Goal: Use online tool/utility: Utilize a website feature to perform a specific function

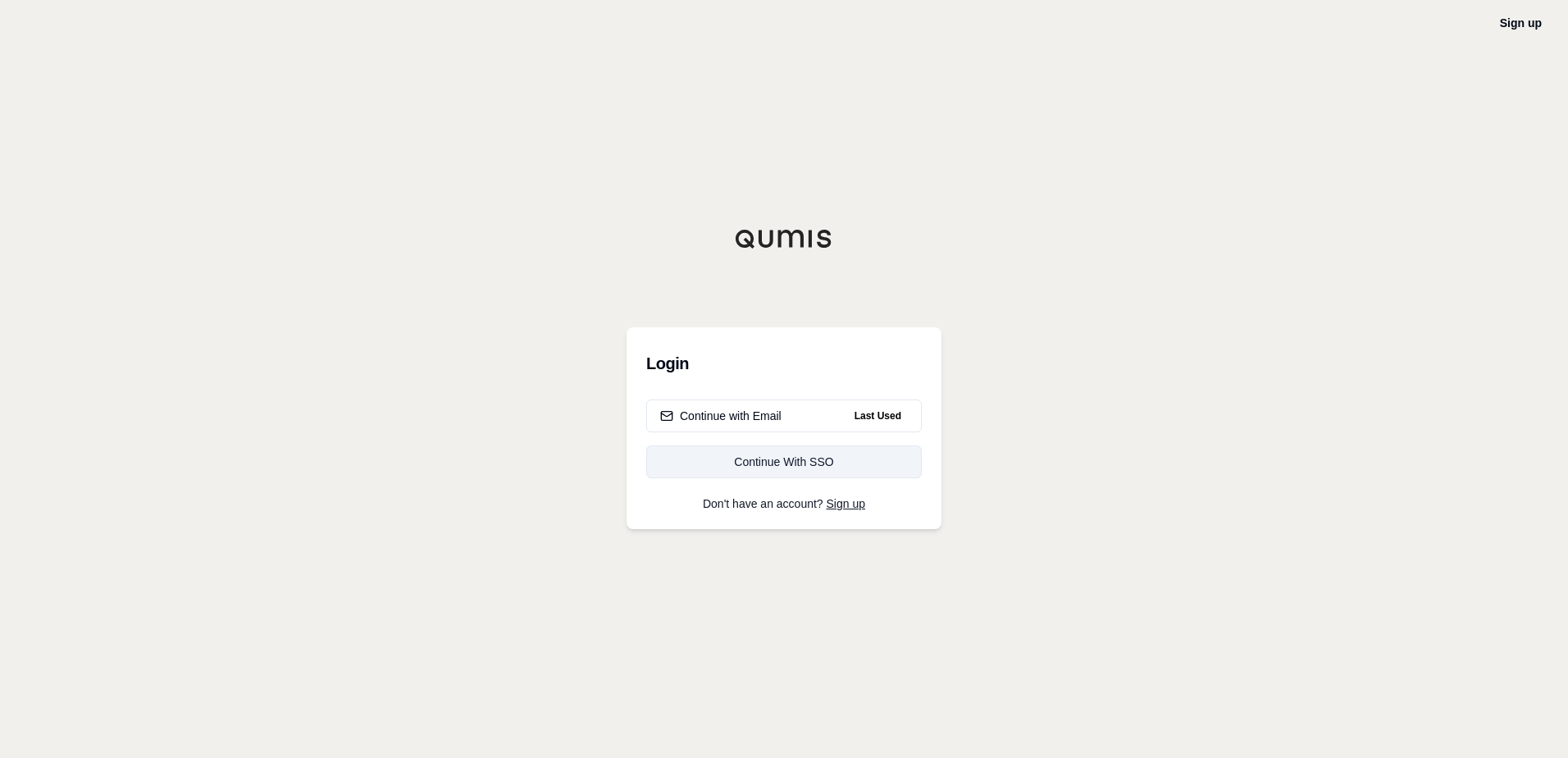
click at [791, 463] on div "Continue With SSO" at bounding box center [784, 462] width 248 height 17
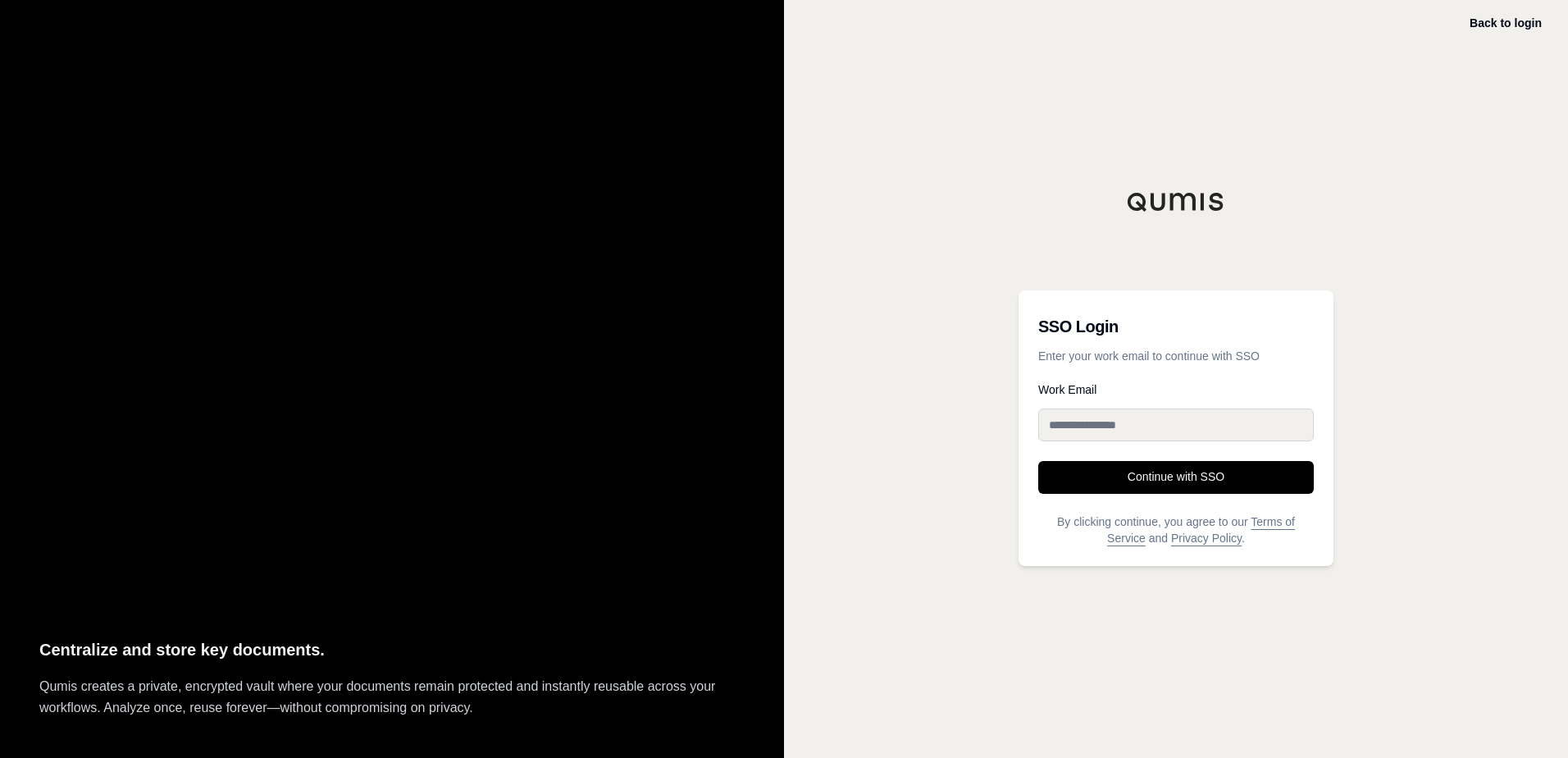
click at [1123, 424] on input "Work Email" at bounding box center [1175, 425] width 275 height 33
type input "**********"
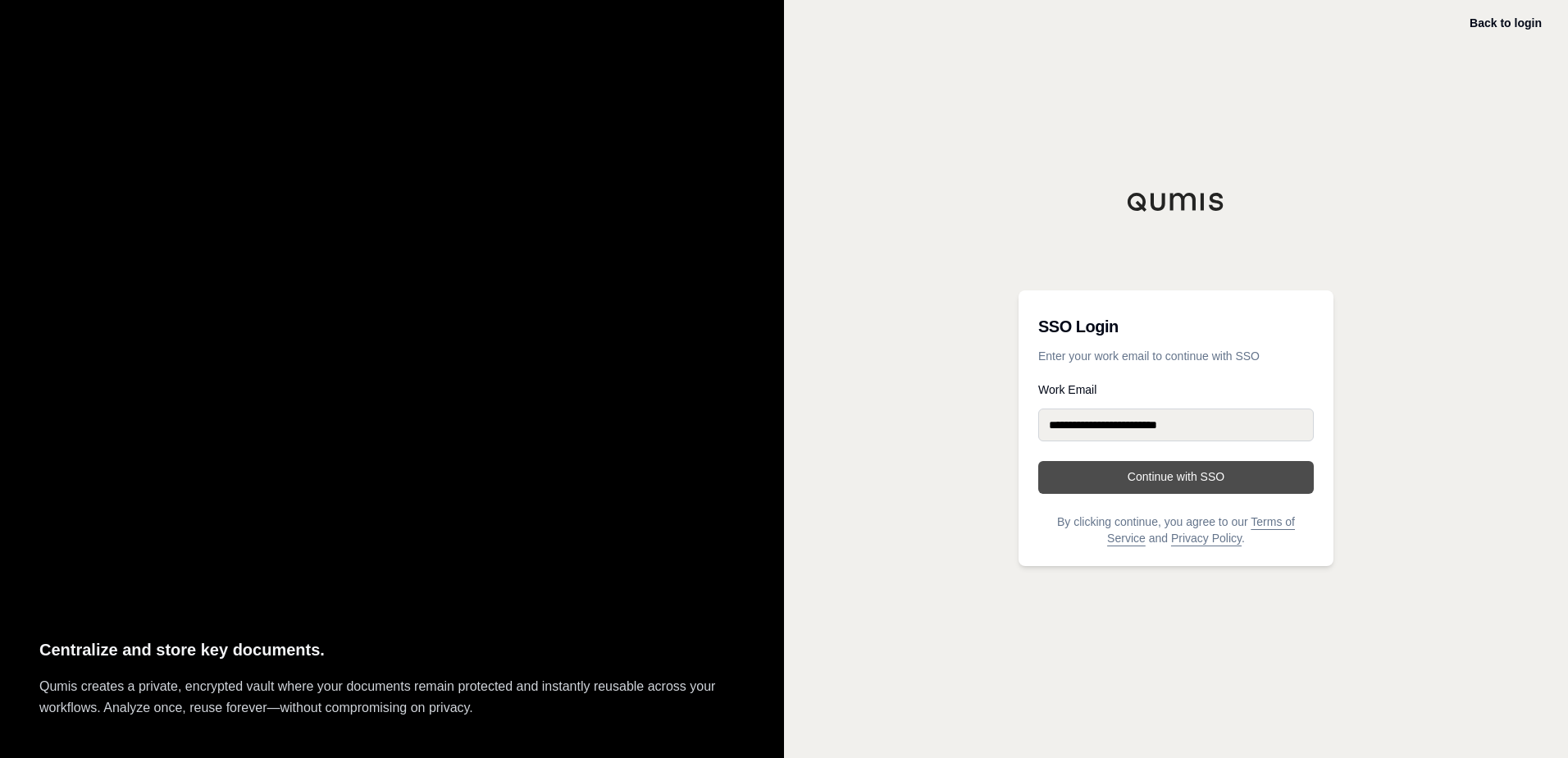
click at [1128, 473] on button "Continue with SSO" at bounding box center [1175, 477] width 275 height 33
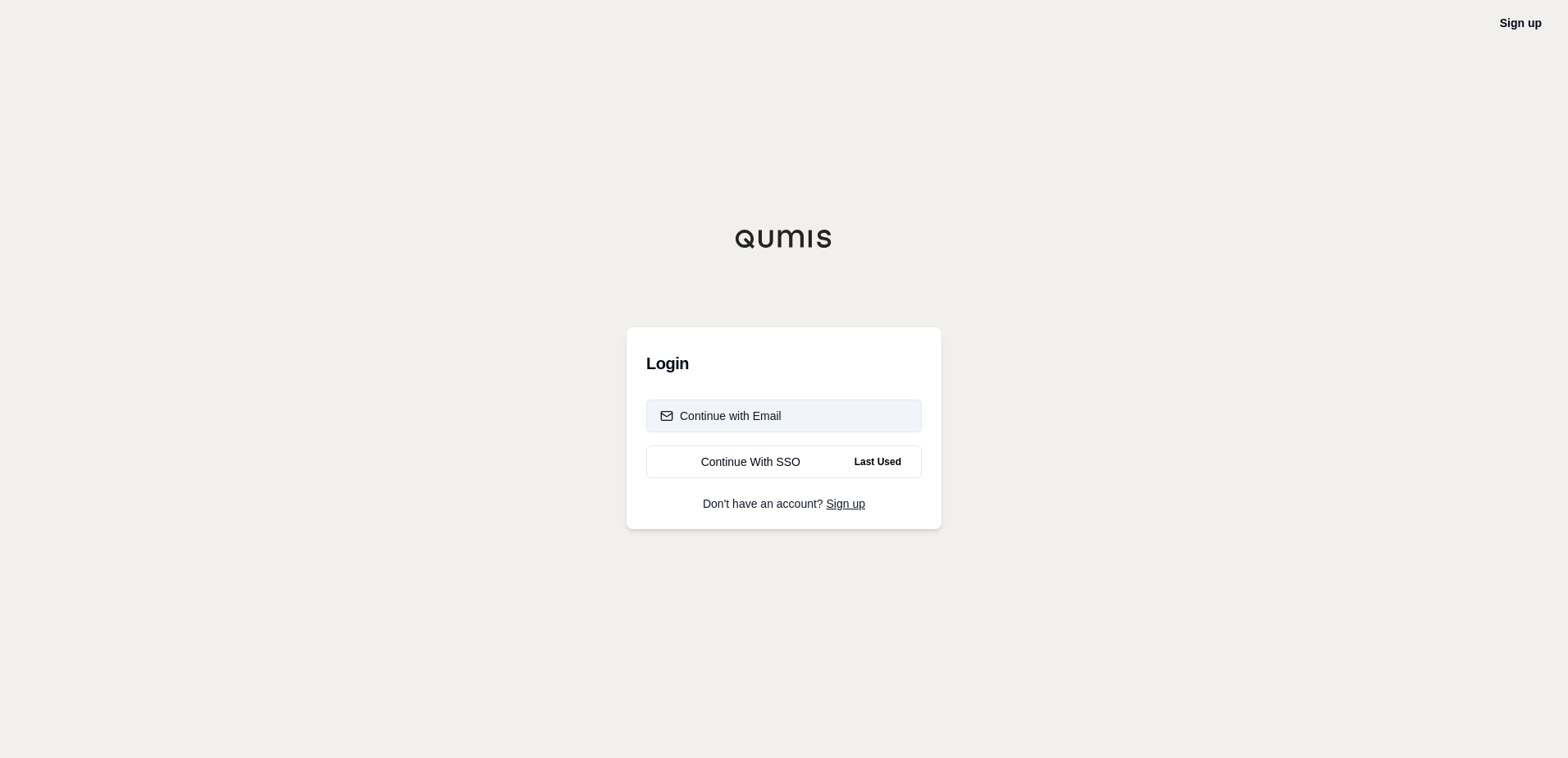
click at [706, 419] on div "Continue with Email" at bounding box center [720, 415] width 122 height 17
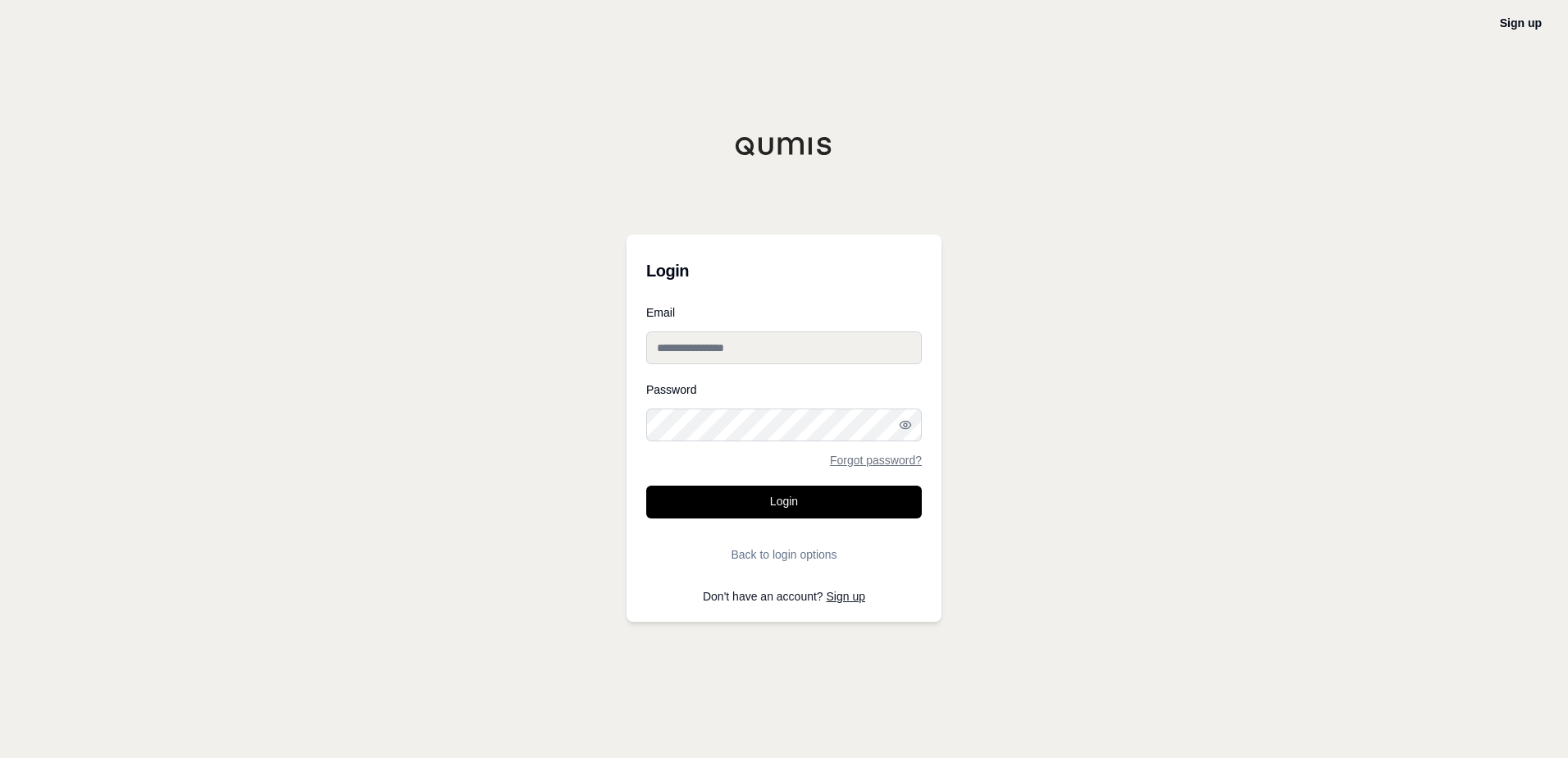
type input "**********"
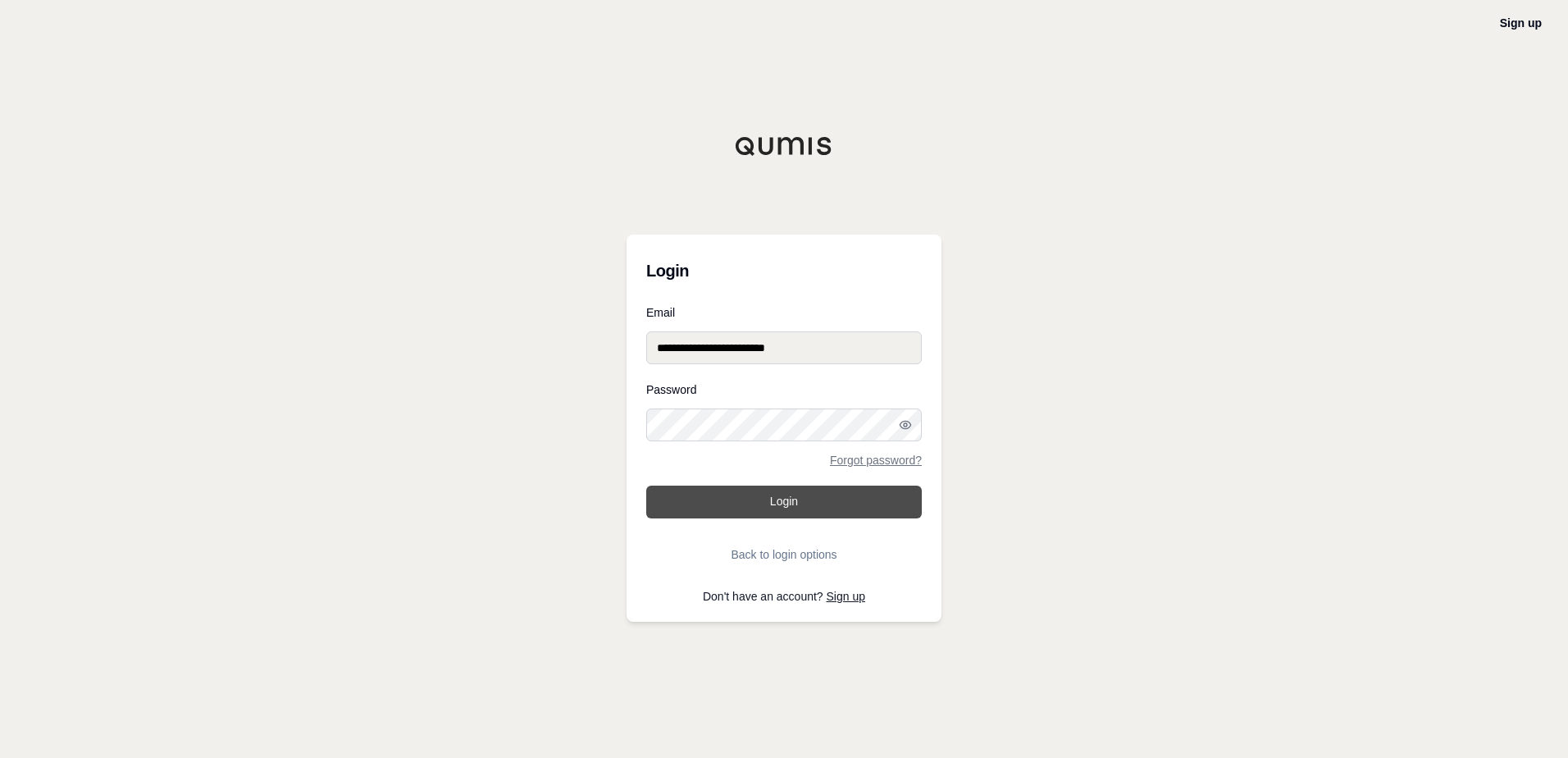
click at [737, 496] on button "Login" at bounding box center [784, 501] width 275 height 33
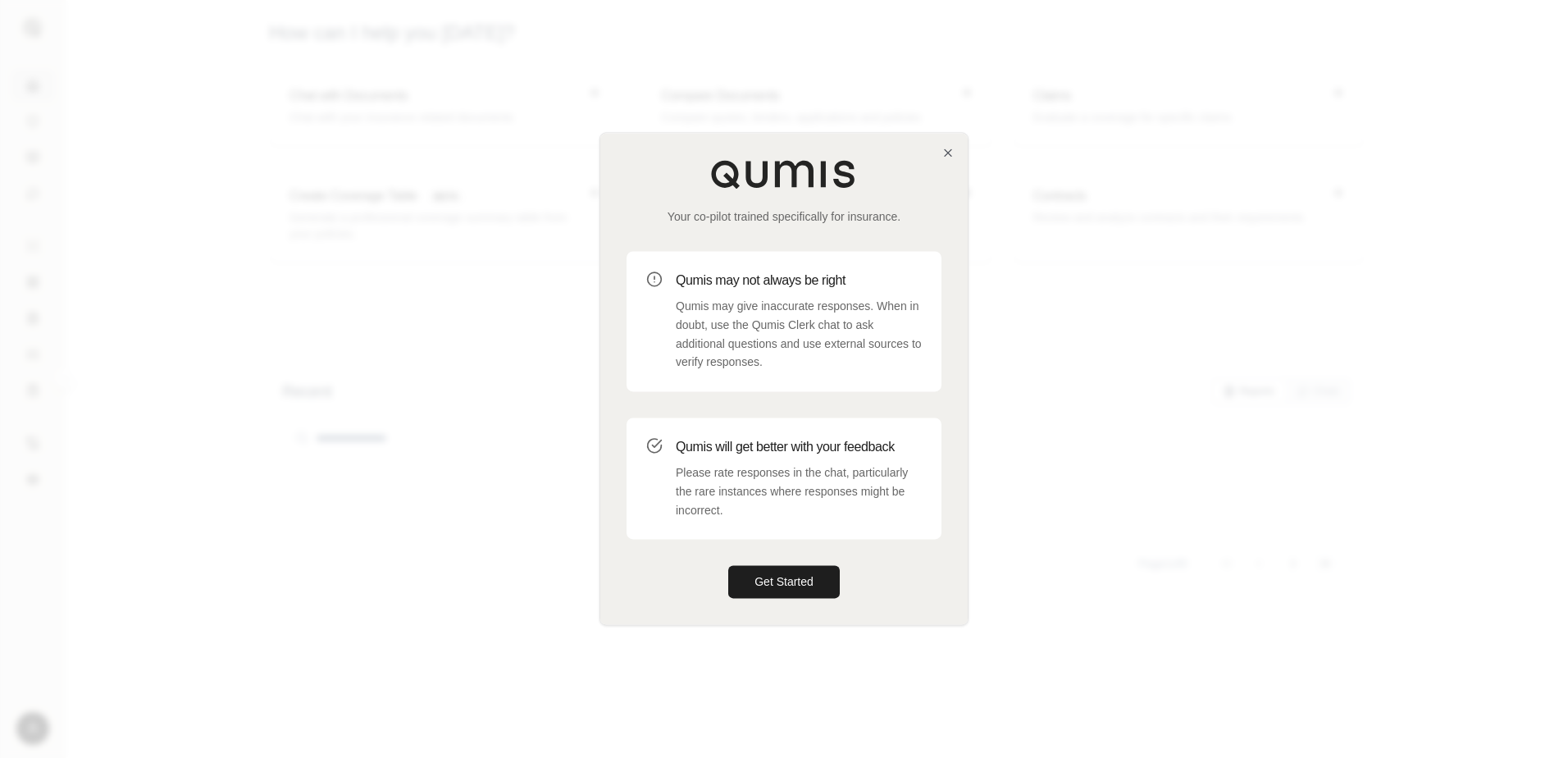
click at [937, 147] on div "Your co-pilot trained specifically for insurance. Qumis may not always be right…" at bounding box center [784, 378] width 367 height 491
click at [955, 154] on div "Your co-pilot trained specifically for insurance. Qumis may not always be right…" at bounding box center [784, 378] width 367 height 491
click at [941, 148] on div "Your co-pilot trained specifically for insurance. Qumis may not always be right…" at bounding box center [784, 378] width 367 height 491
click at [949, 150] on icon "button" at bounding box center [948, 152] width 13 height 13
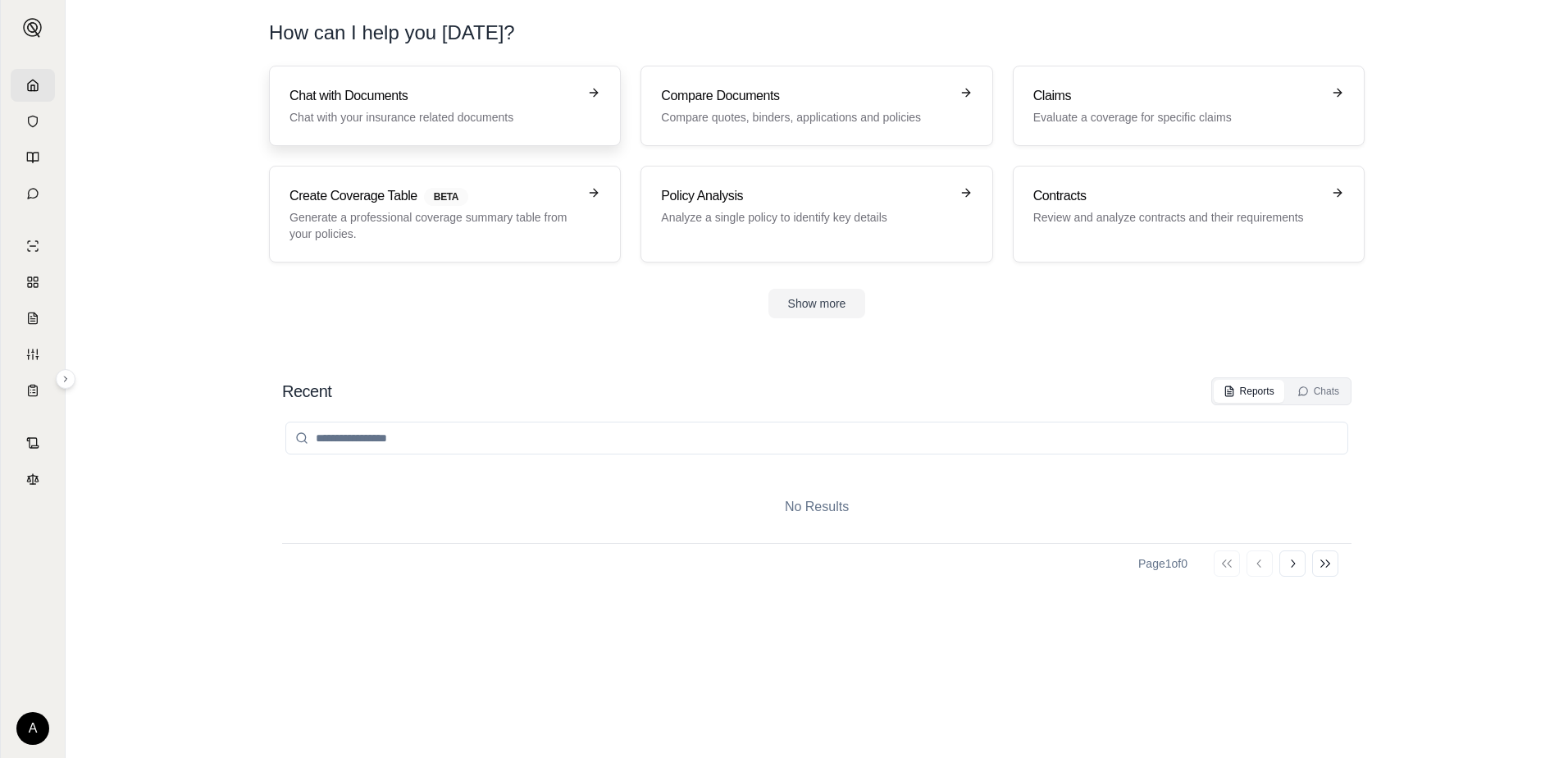
click at [503, 126] on link "Chat with Documents Chat with your insurance related documents" at bounding box center [445, 105] width 352 height 81
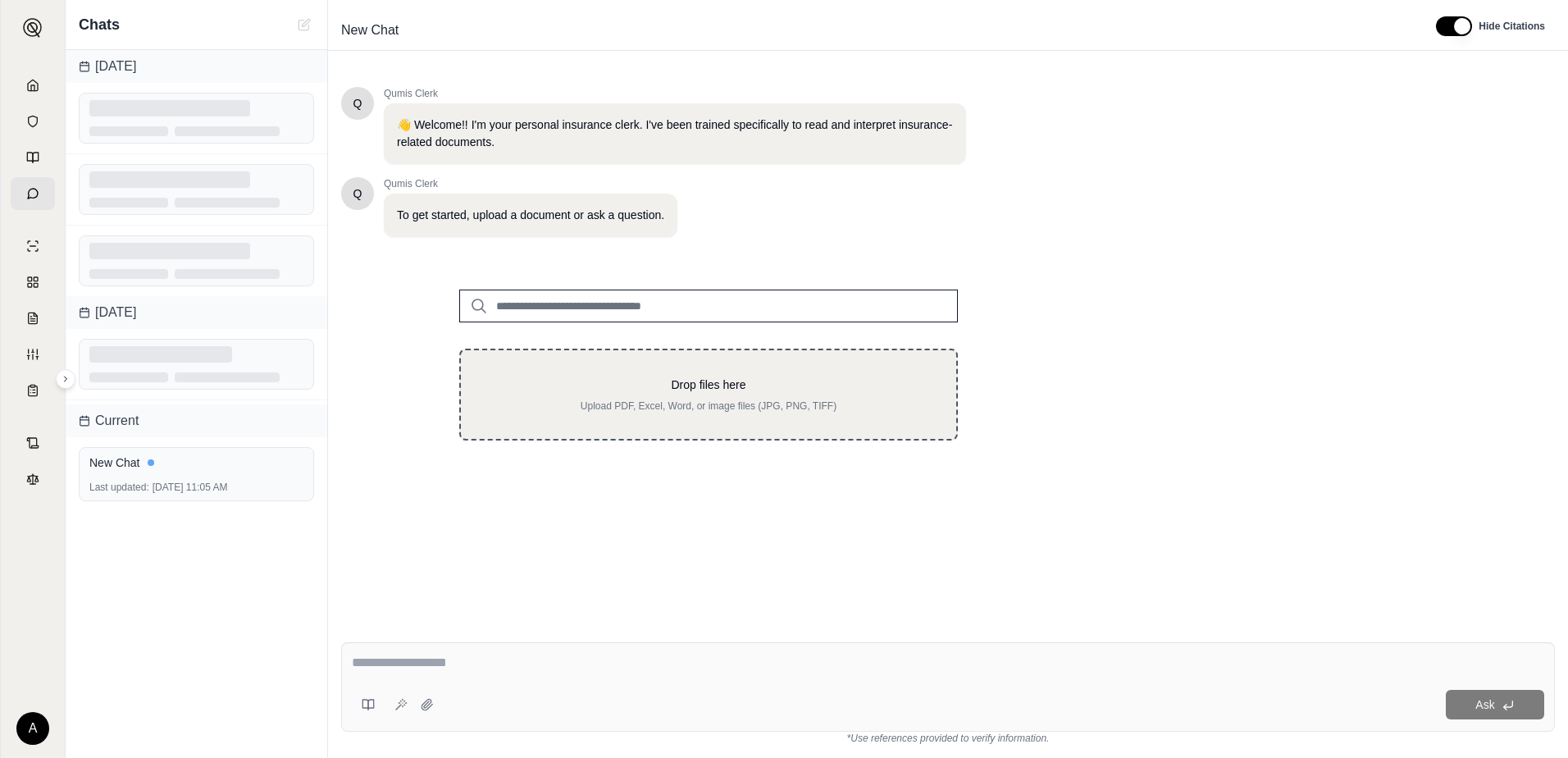
click at [569, 392] on p "Drop files here" at bounding box center [709, 384] width 443 height 17
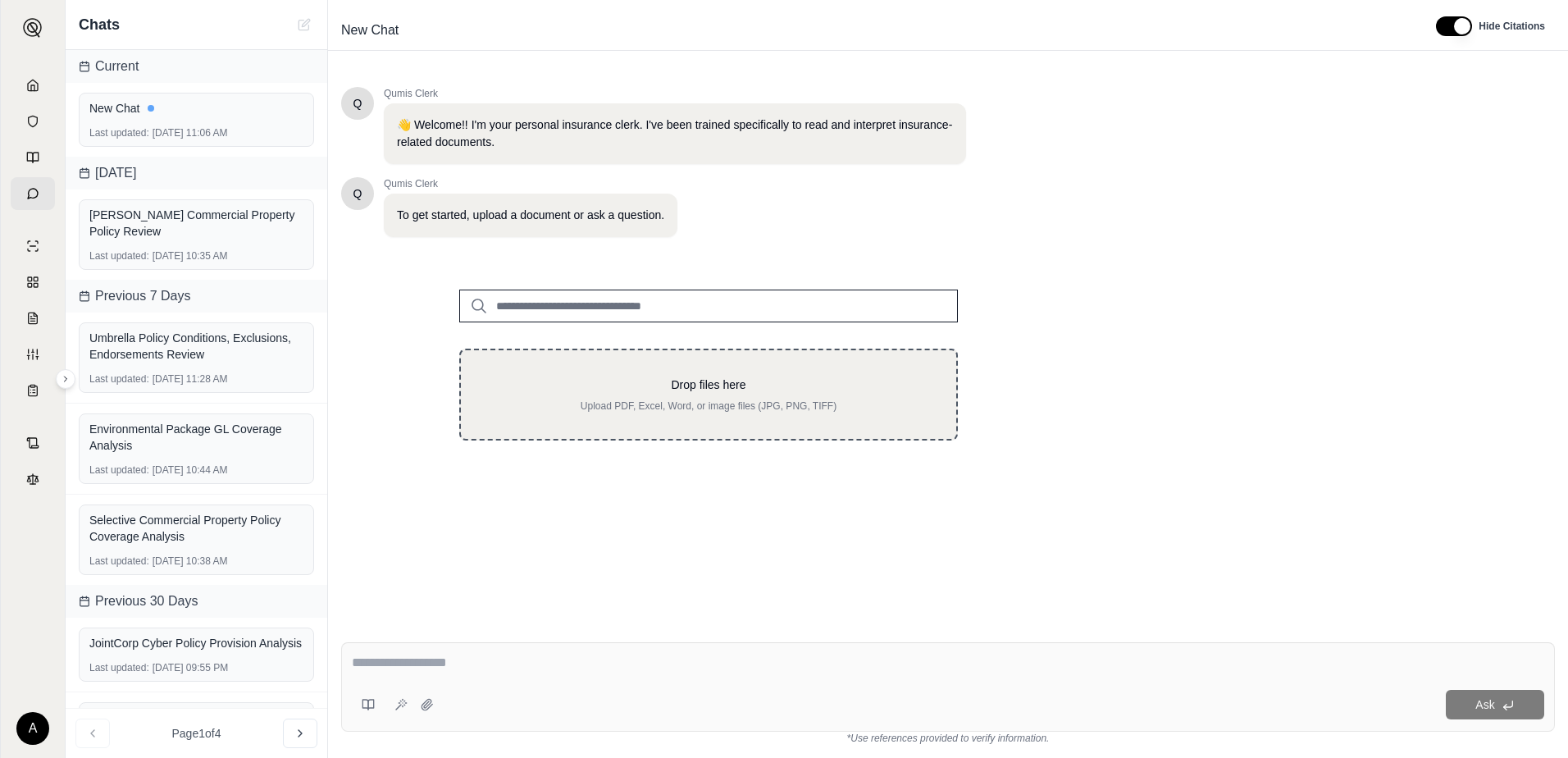
type input "**********"
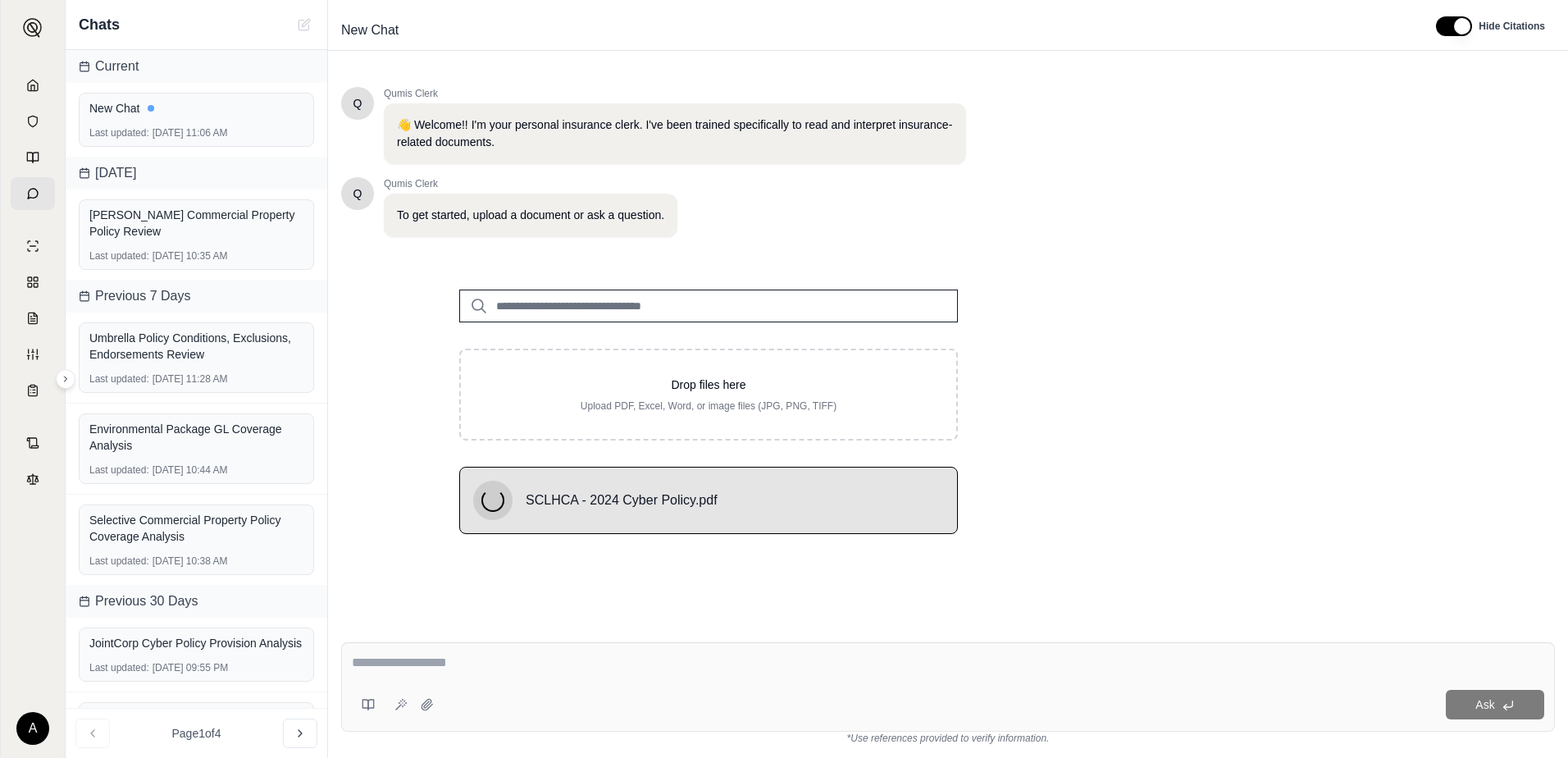
click at [474, 670] on textarea at bounding box center [948, 663] width 1193 height 19
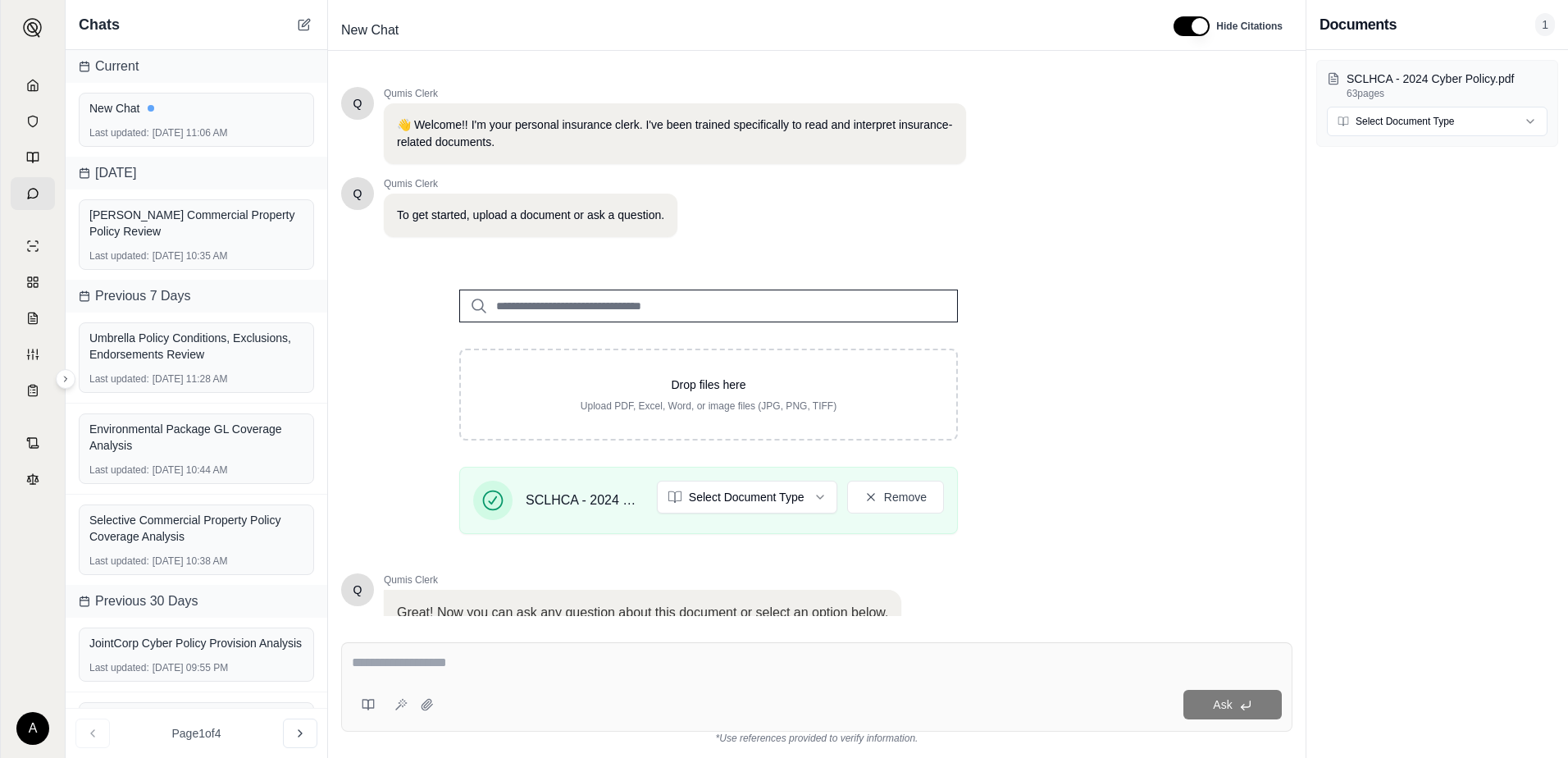
scroll to position [128, 0]
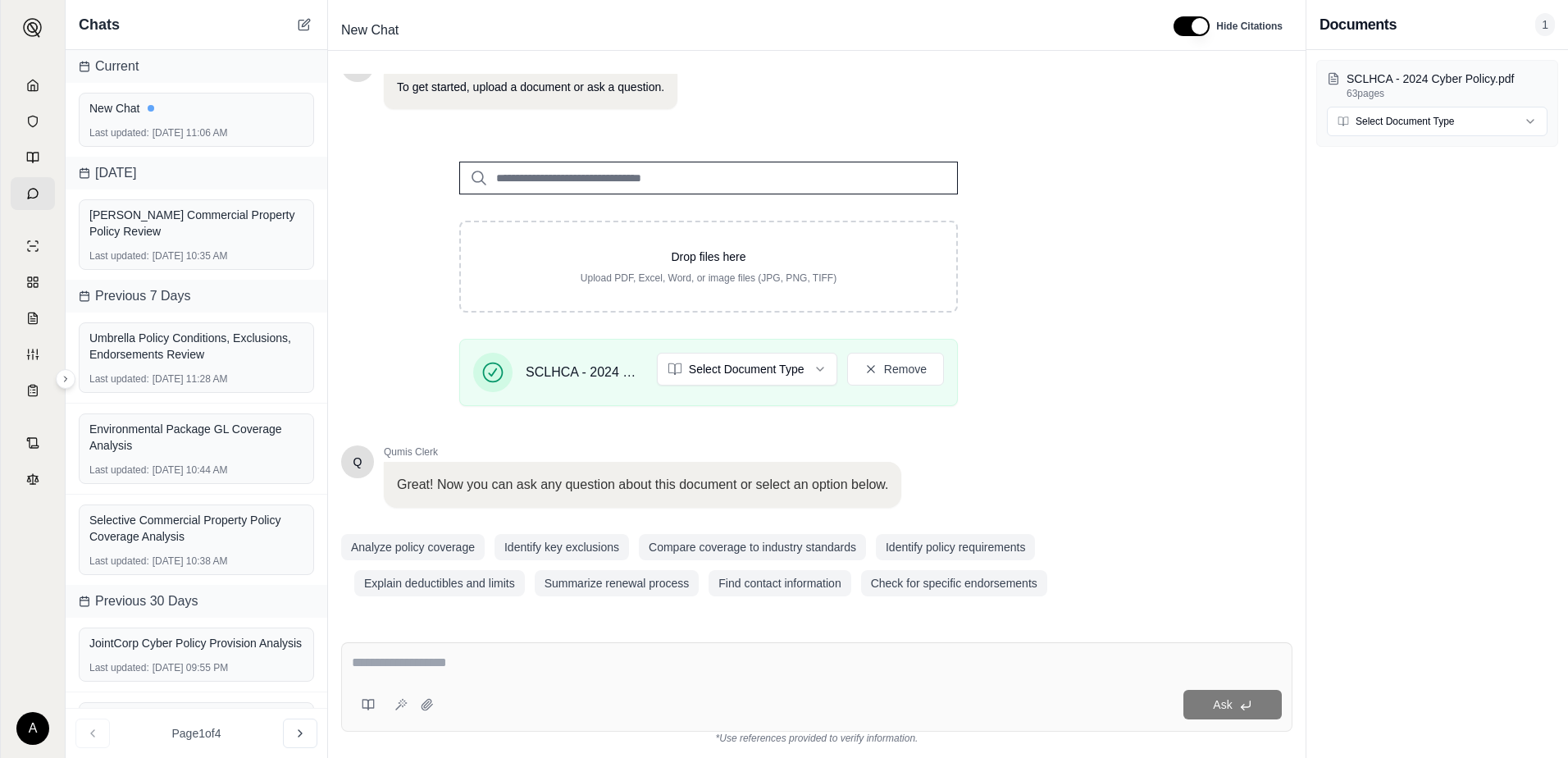
click at [503, 667] on textarea at bounding box center [817, 663] width 930 height 19
paste textarea "**********"
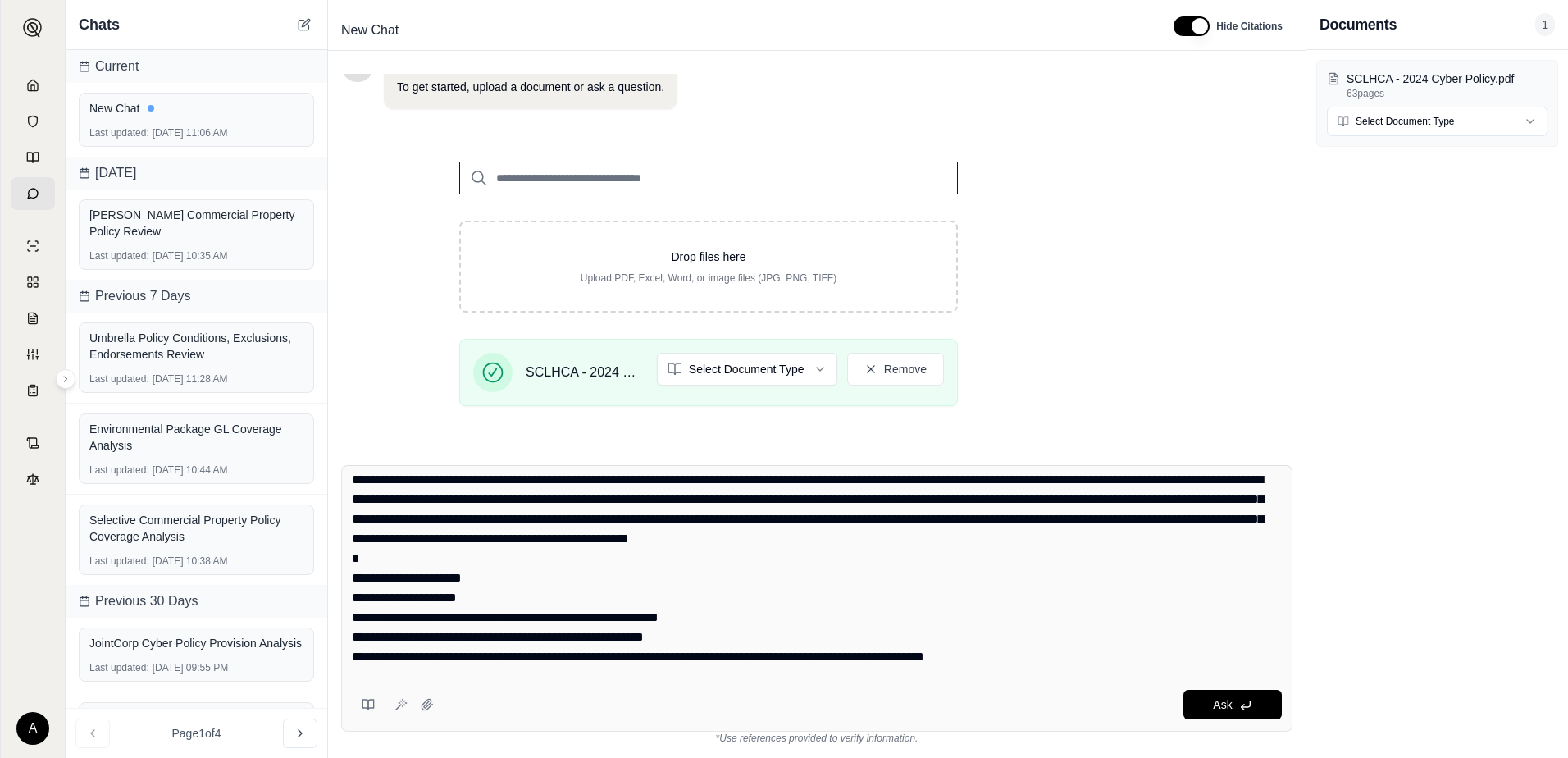
scroll to position [0, 0]
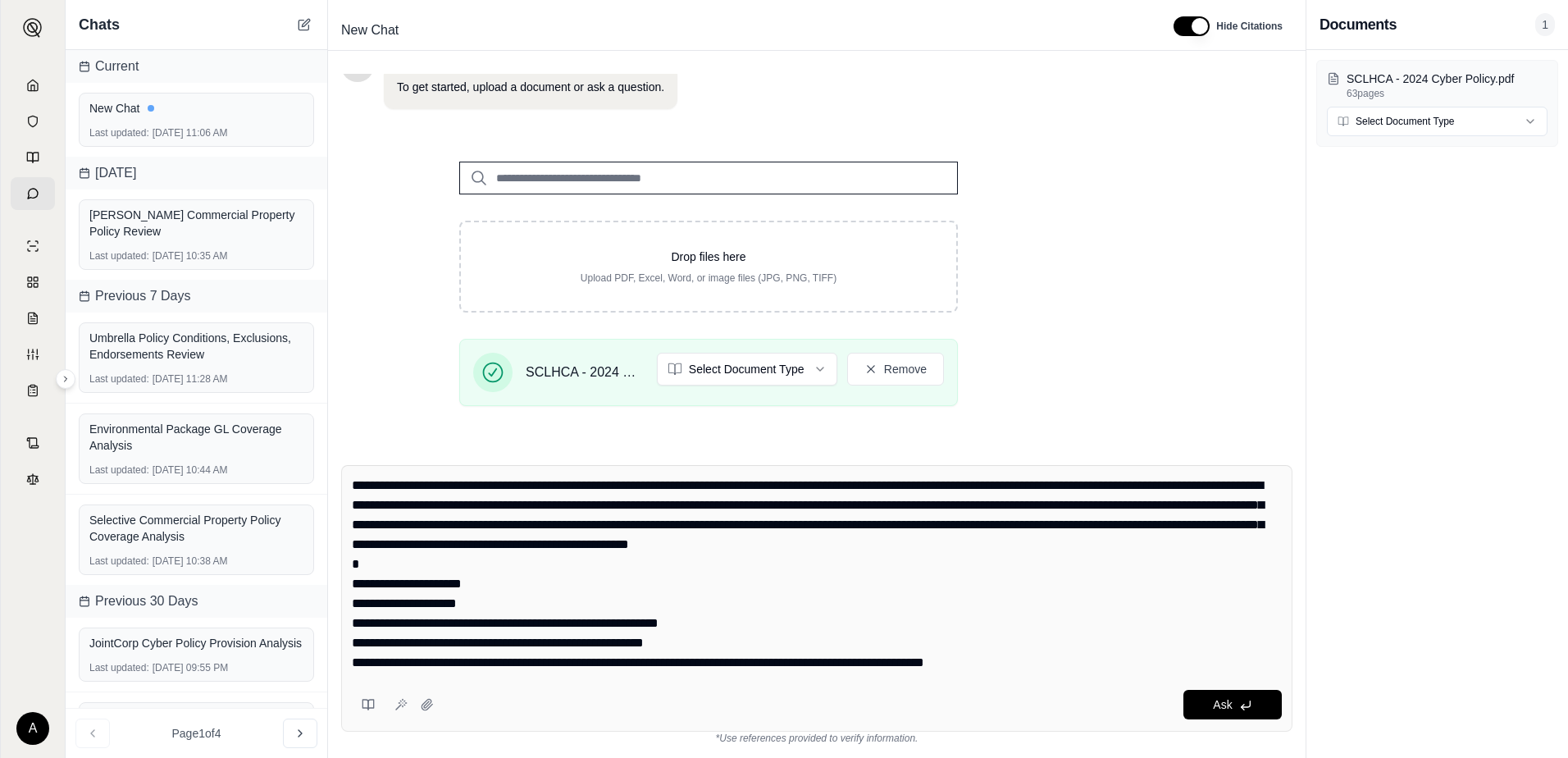
type textarea "**********"
click at [349, 490] on div "Ask" at bounding box center [817, 598] width 952 height 266
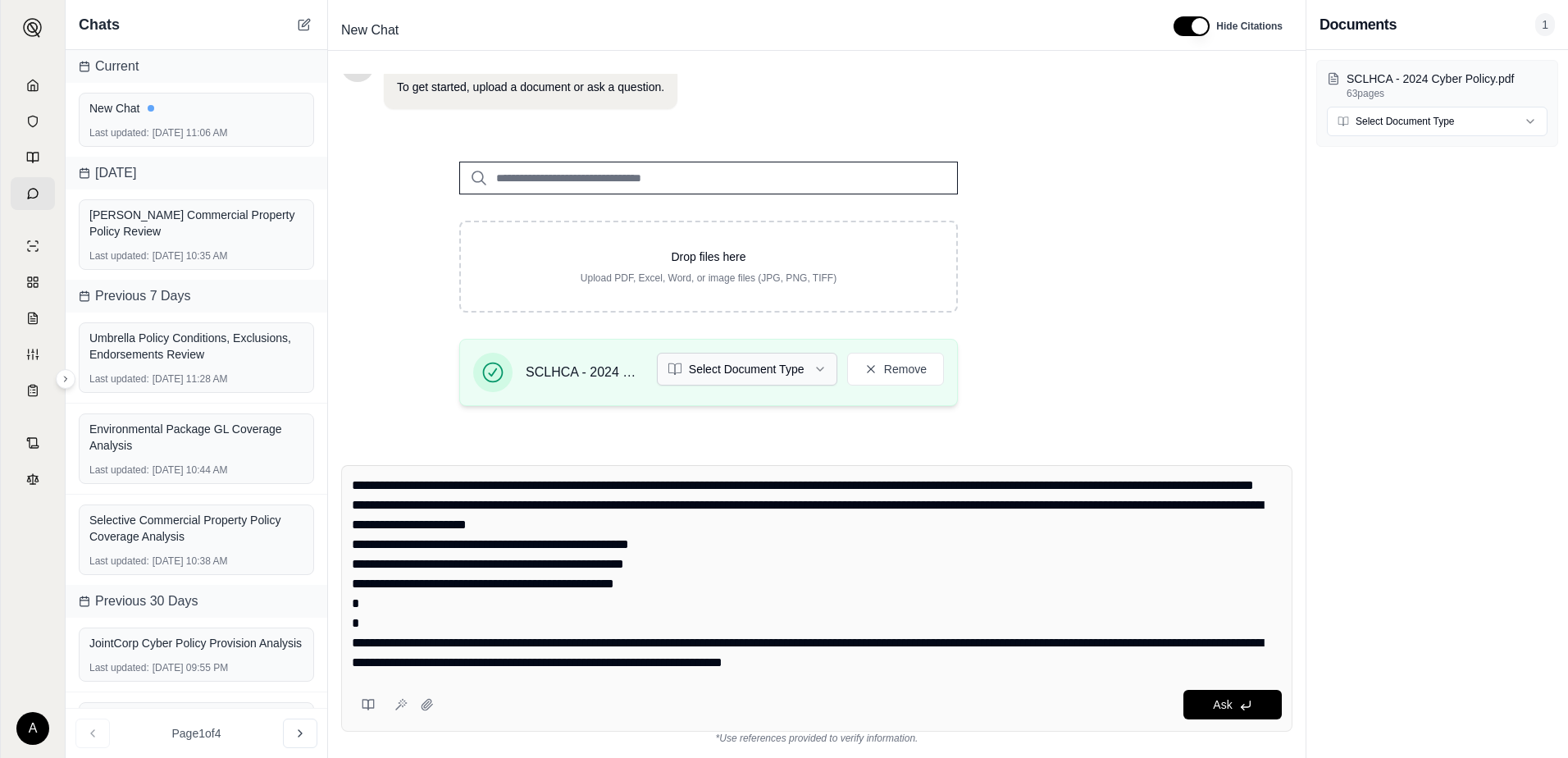
click at [762, 367] on html "A Chats Current New Chat Last updated: [DATE] 11:06 AM [DATE] [PERSON_NAME] Com…" at bounding box center [784, 379] width 1568 height 758
click at [774, 375] on html "A Chats Current New Chat Last updated: [DATE] 11:06 AM [DATE] [PERSON_NAME] Com…" at bounding box center [784, 379] width 1568 height 758
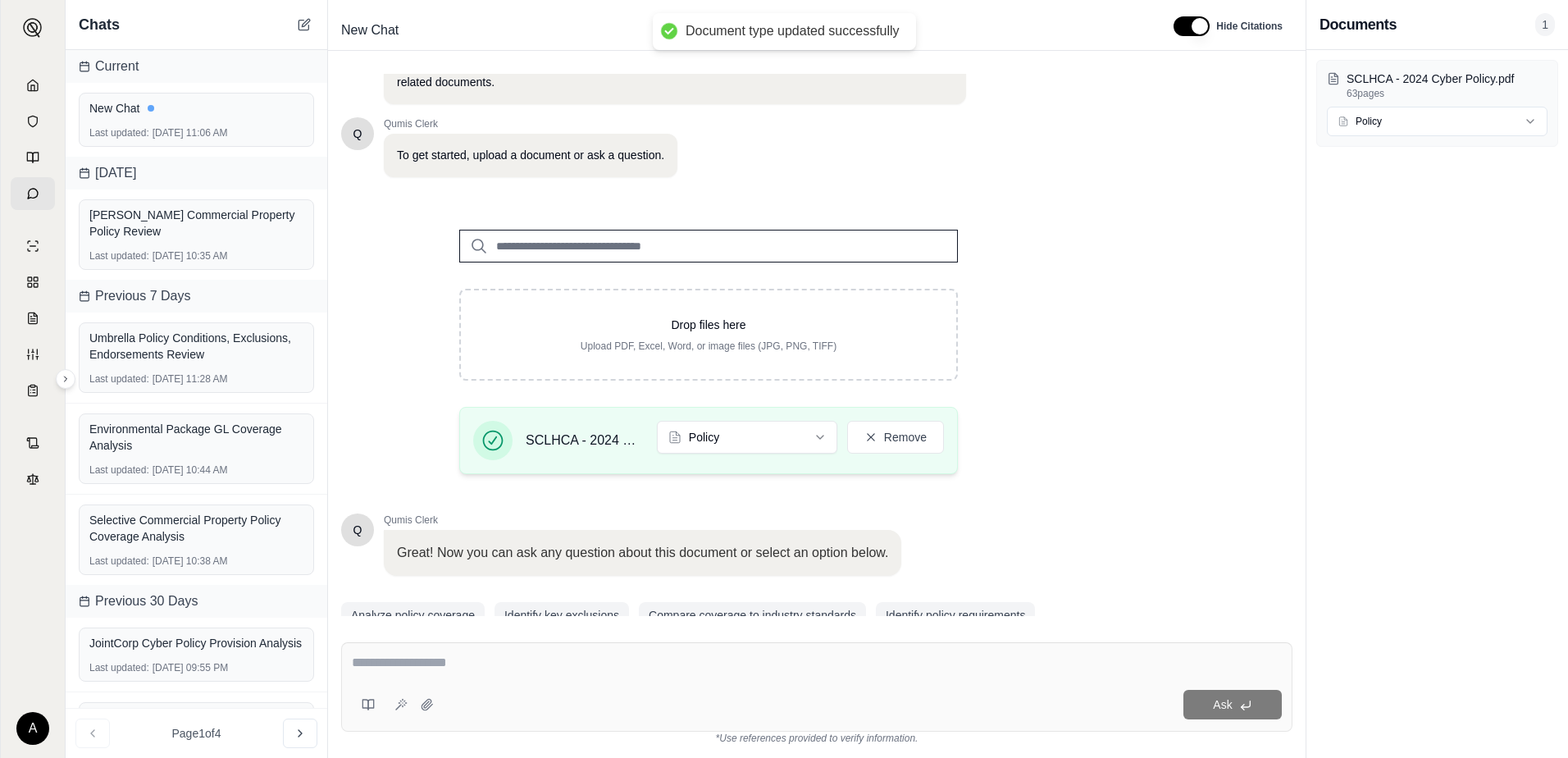
scroll to position [128, 0]
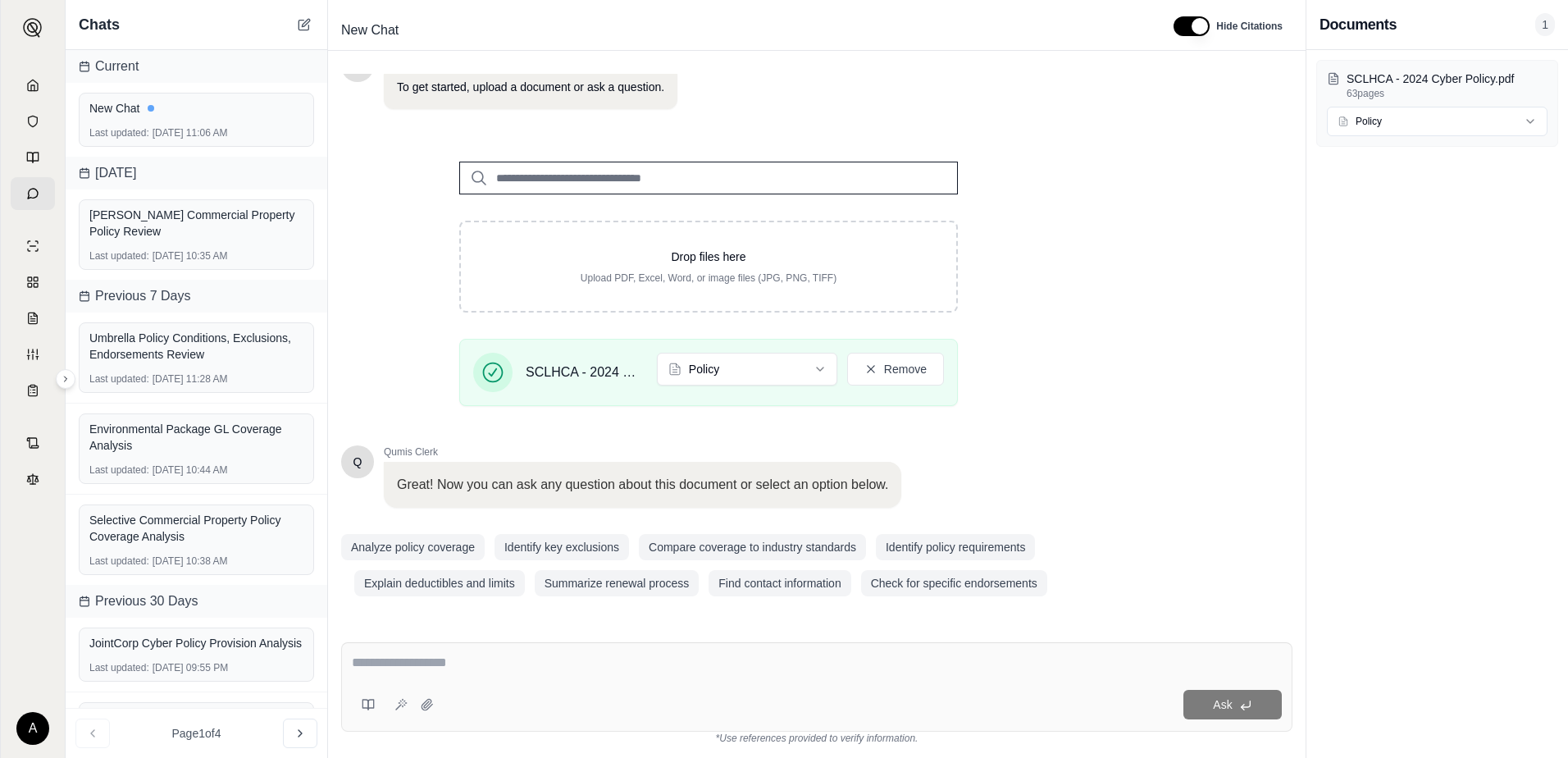
click at [470, 658] on textarea at bounding box center [817, 663] width 930 height 19
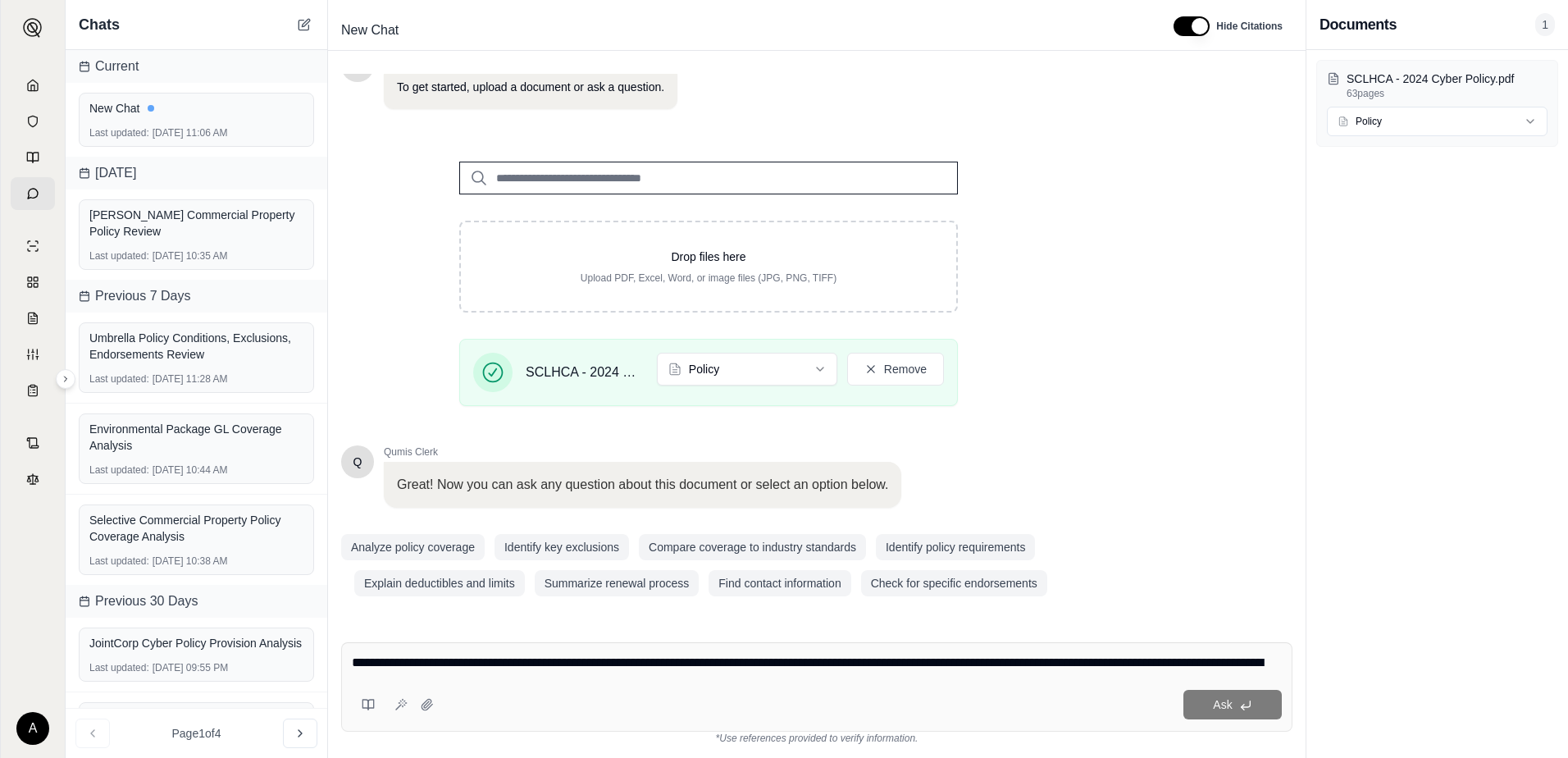
scroll to position [469, 0]
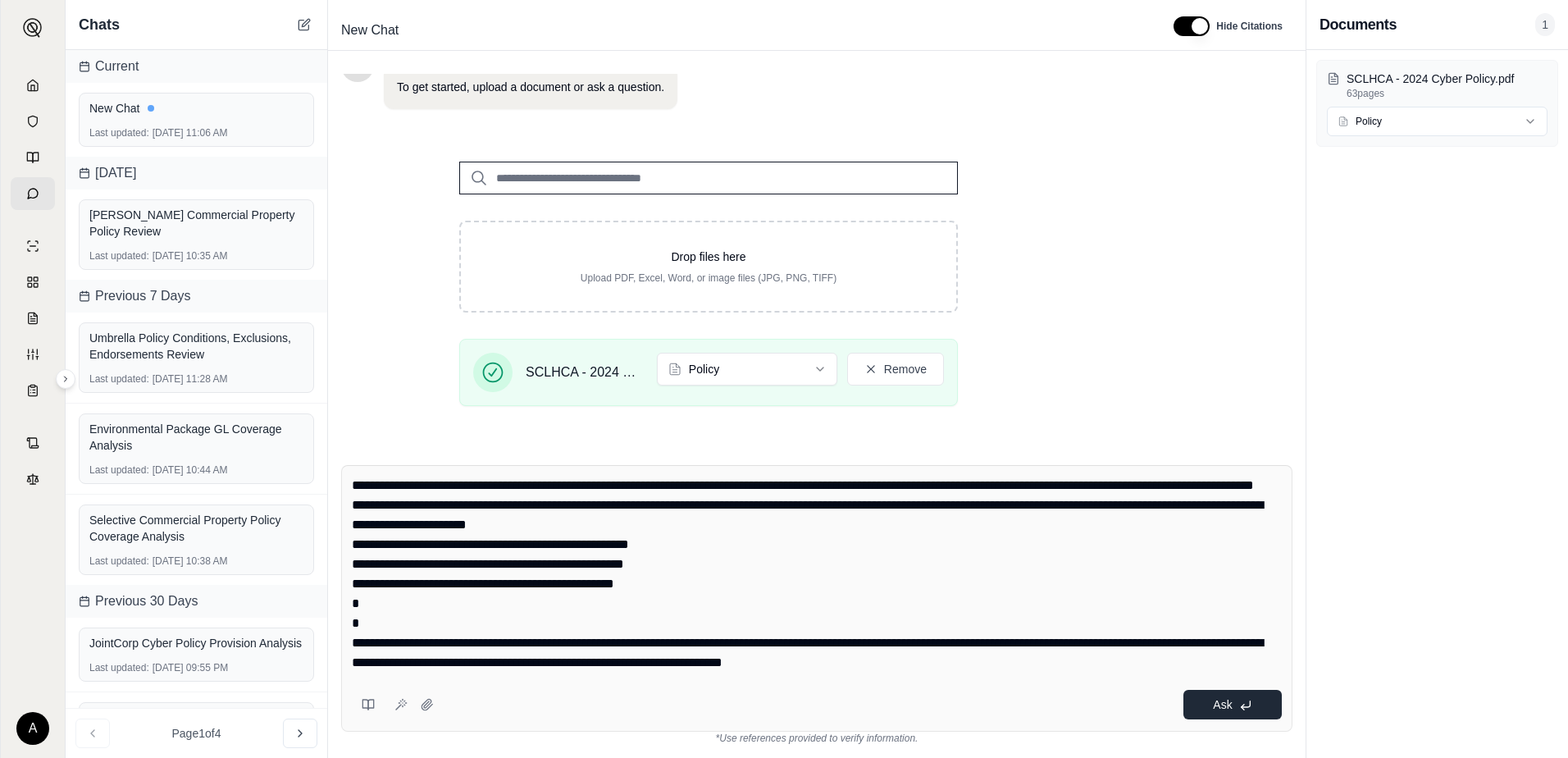
type textarea "**********"
click at [1216, 711] on button "Ask" at bounding box center [1232, 705] width 98 height 29
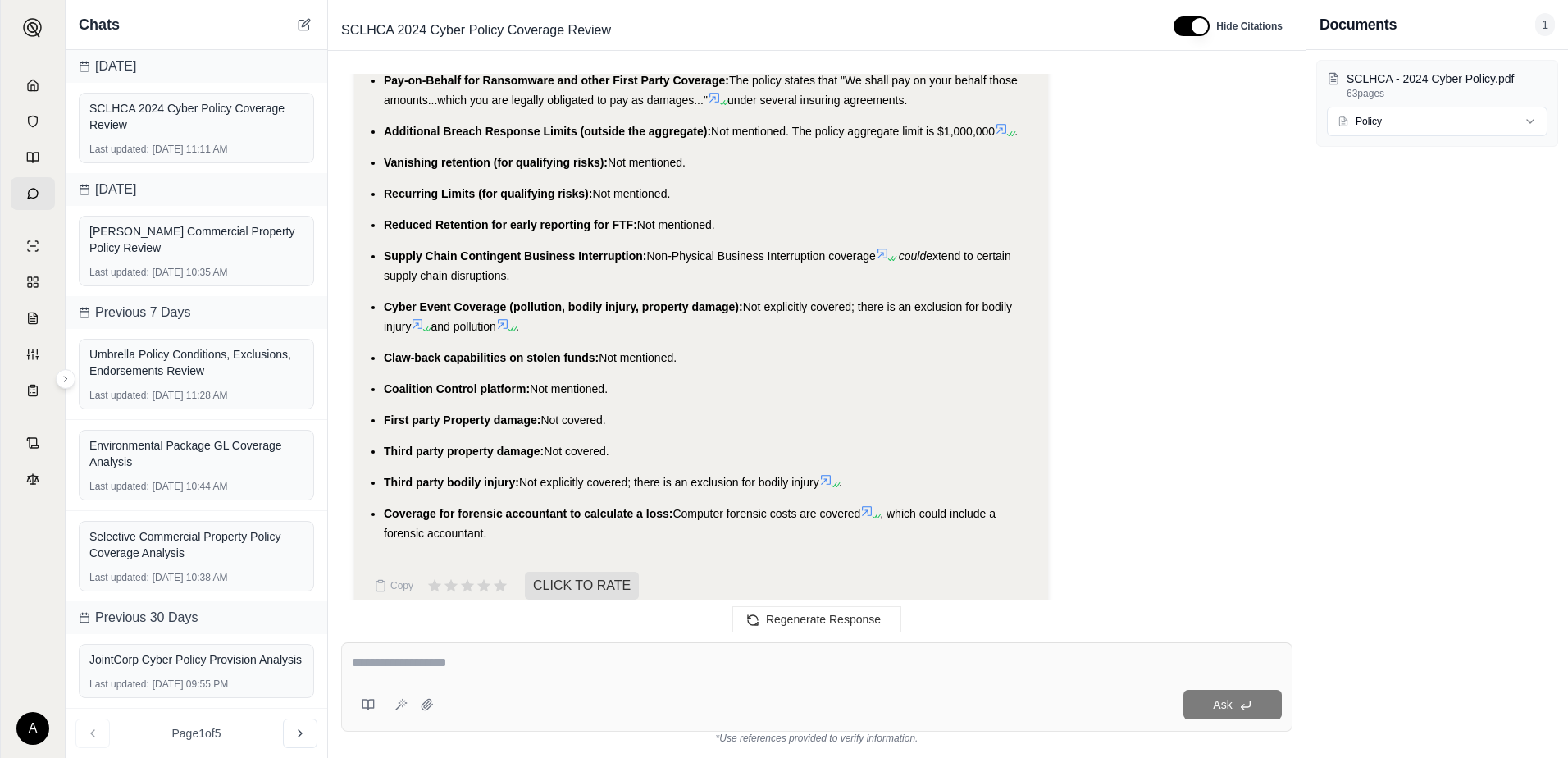
scroll to position [3789, 0]
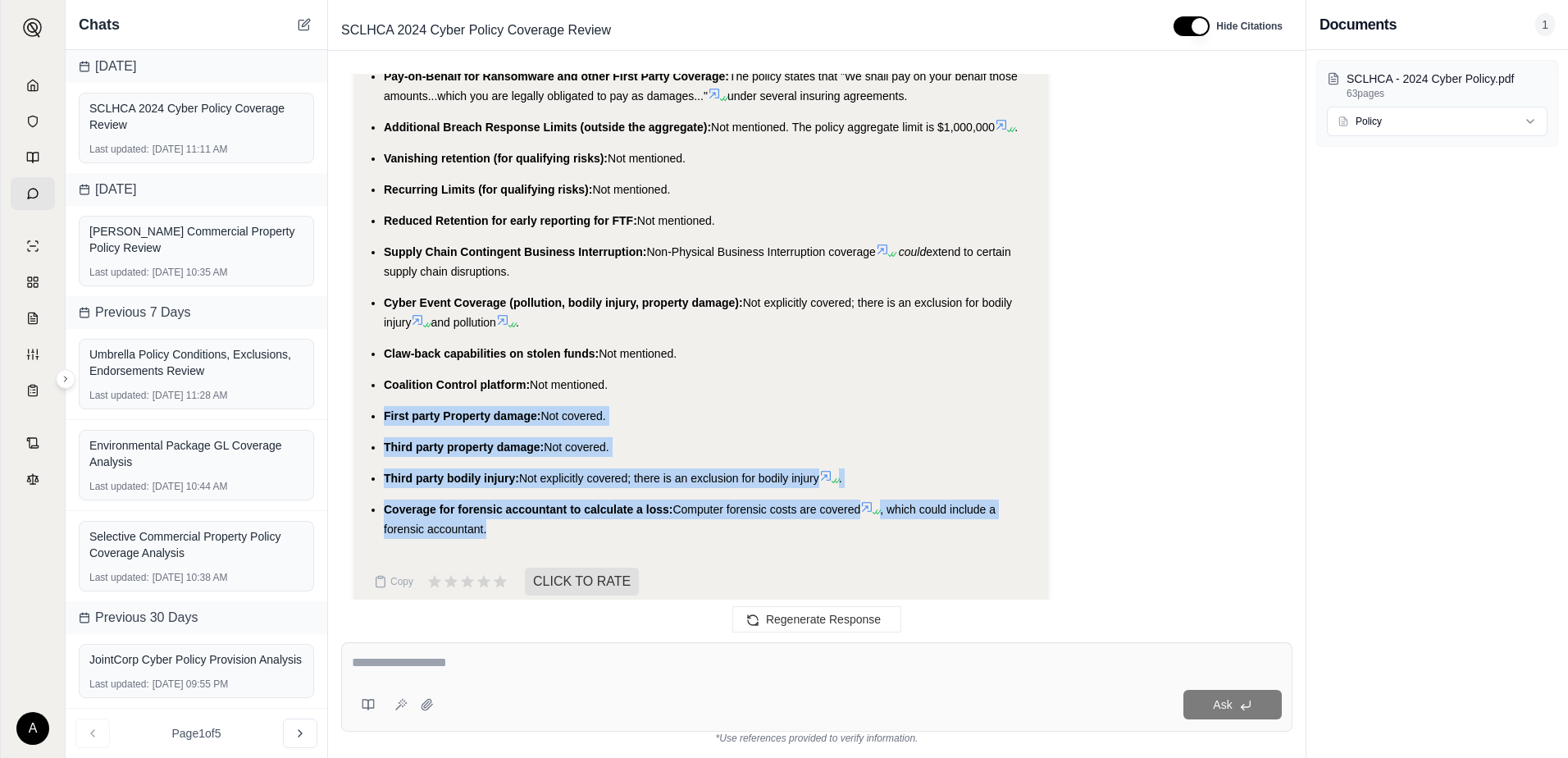
drag, startPoint x: 384, startPoint y: 390, endPoint x: 494, endPoint y: 503, distance: 157.7
click at [494, 503] on ul "Reputational Harm: The policy covers minimizing harm to brand/reputation from a…" at bounding box center [701, 154] width 668 height 769
copy ul "First party Property damage: Not covered. Third party property damage: Not cove…"
drag, startPoint x: 638, startPoint y: 480, endPoint x: 628, endPoint y: 469, distance: 14.9
click at [638, 502] on span "Coverage for forensic accountant to calculate a loss:" at bounding box center [528, 508] width 289 height 13
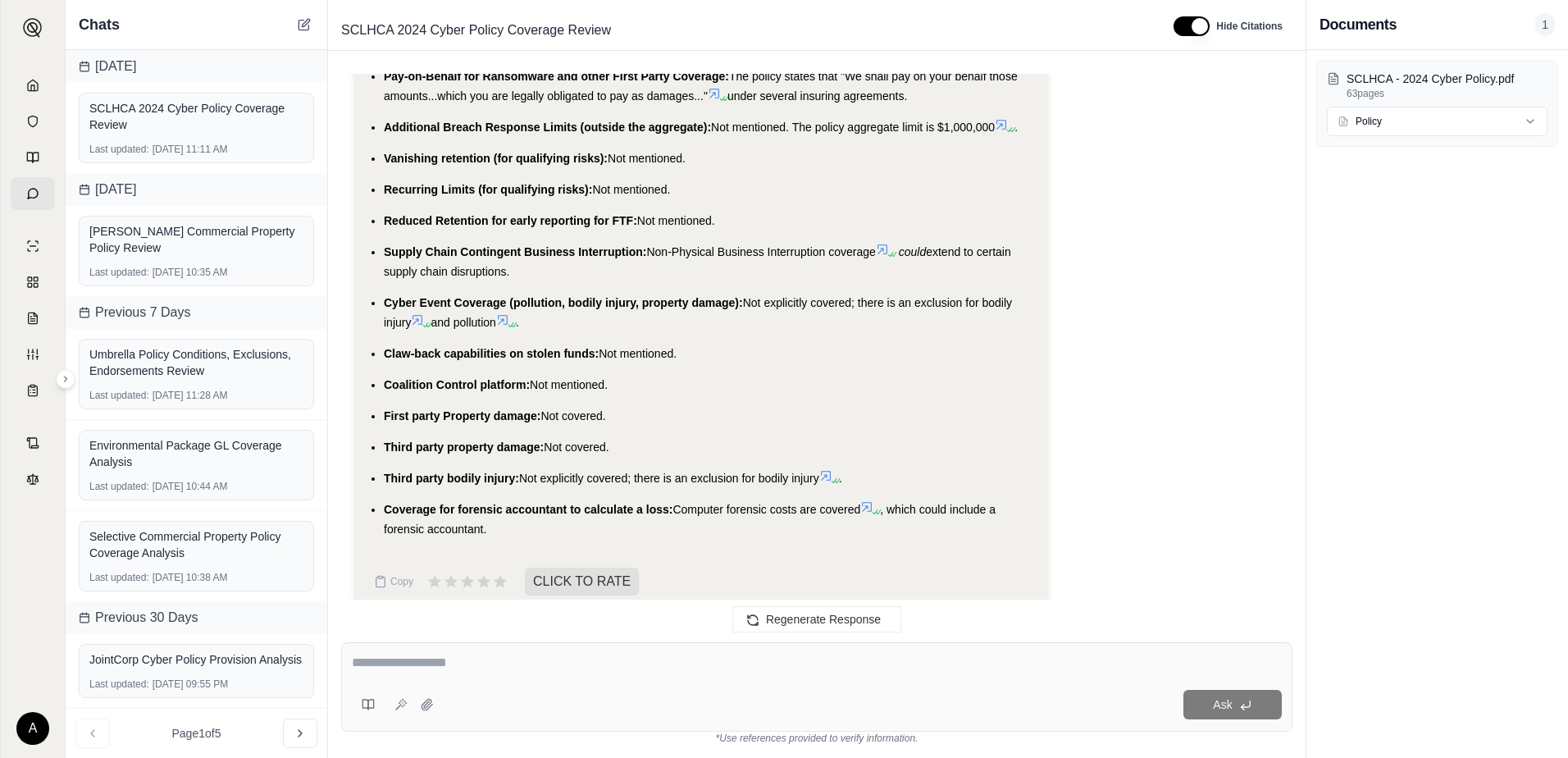
drag, startPoint x: 540, startPoint y: 395, endPoint x: 612, endPoint y: 399, distance: 72.1
click at [612, 406] on li "First party Property damage: Not covered." at bounding box center [710, 416] width 651 height 19
copy span "Not covered."
drag, startPoint x: 822, startPoint y: 465, endPoint x: 520, endPoint y: 462, distance: 302.0
click at [520, 468] on li "Third party bodily injury: Not explicitly covered; there is an exclusion for bo…" at bounding box center [710, 478] width 651 height 19
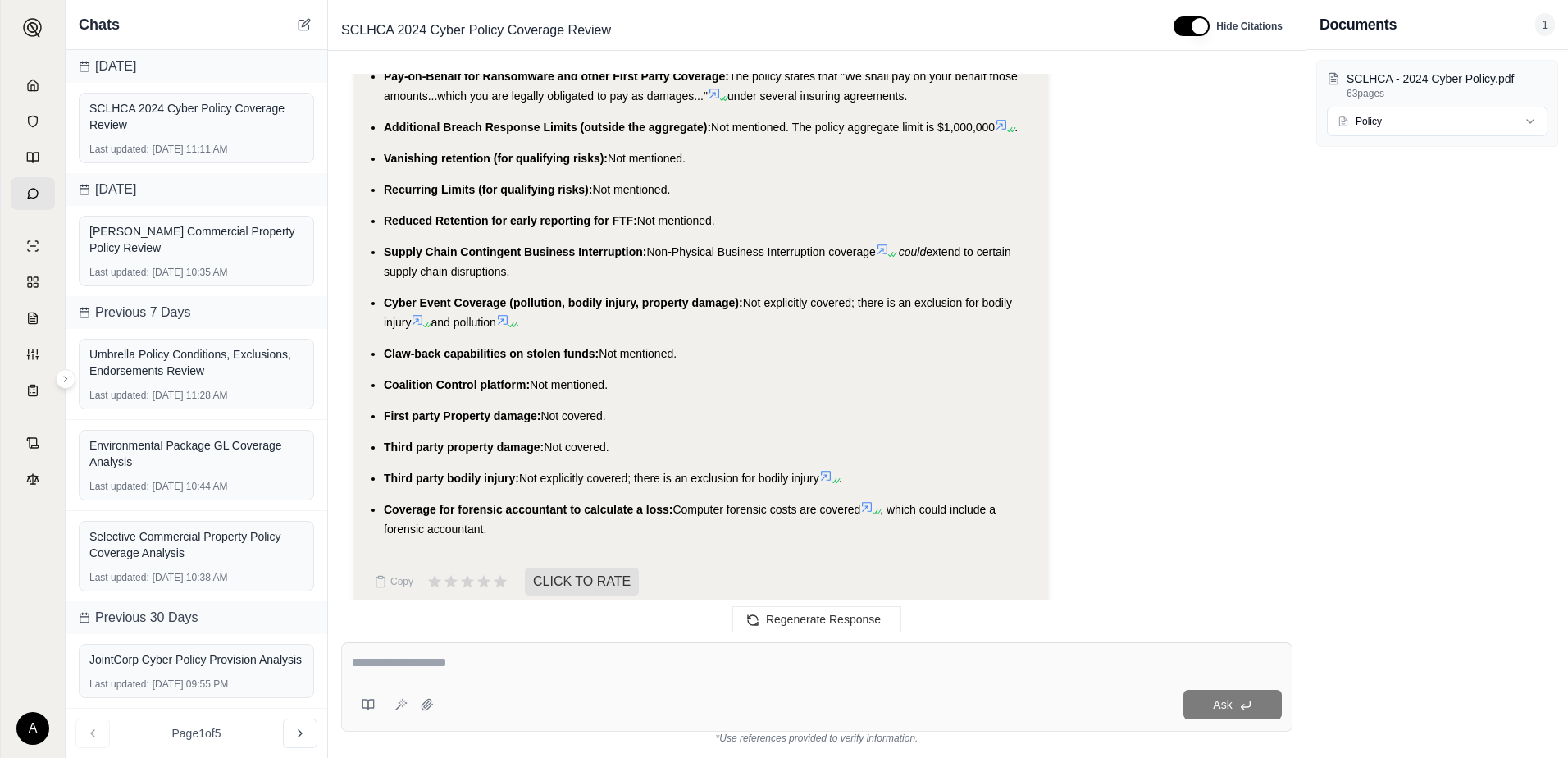
copy span "Not explicitly covered; there is an exclusion for bodily injury"
drag, startPoint x: 500, startPoint y: 514, endPoint x: 677, endPoint y: 490, distance: 178.6
click at [677, 500] on li "Coverage for forensic accountant to calculate a loss: Computer forensic costs a…" at bounding box center [710, 519] width 651 height 39
copy li "Computer forensic costs are covered , which could include a forensic accountant."
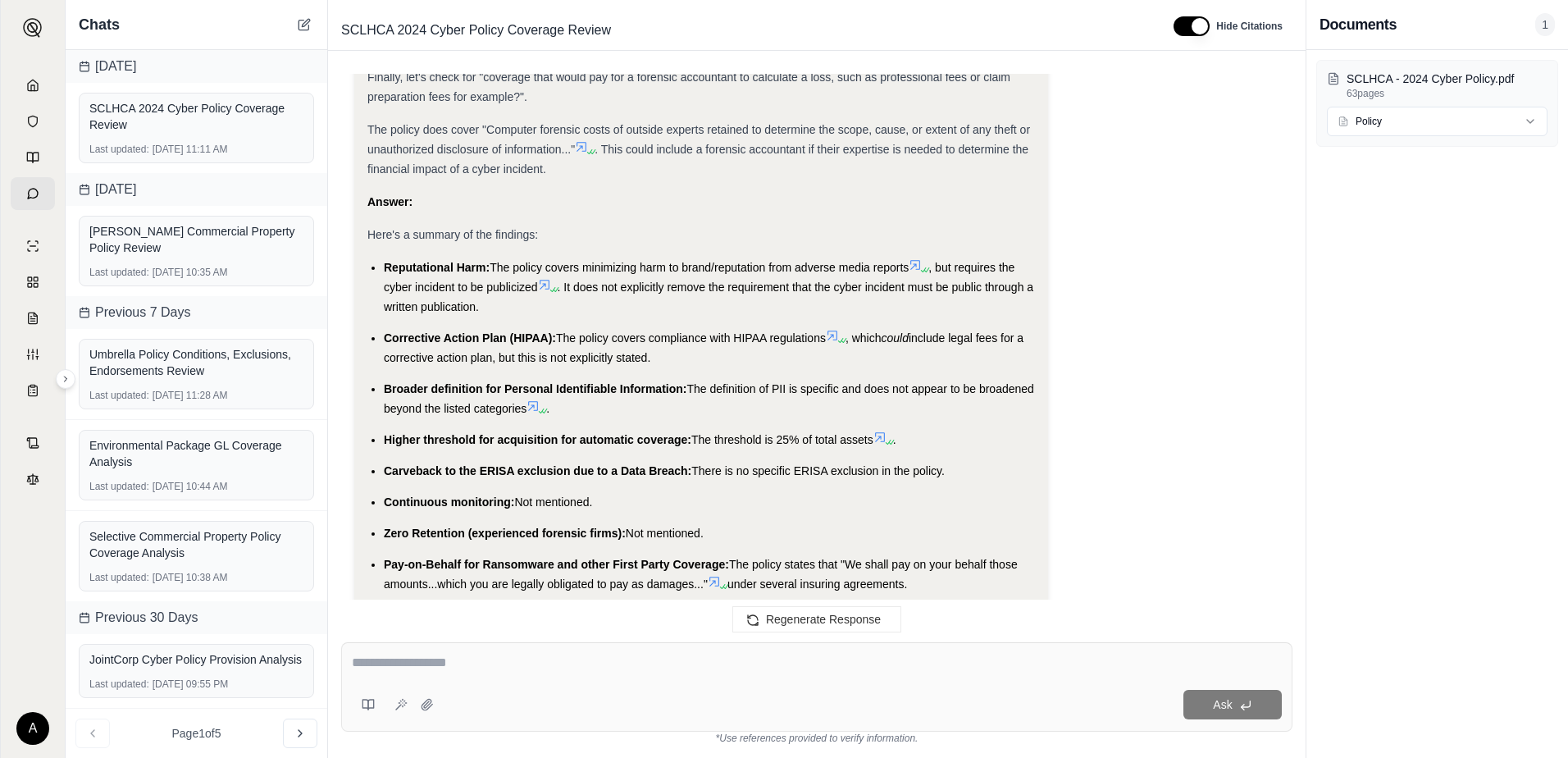
scroll to position [3296, 0]
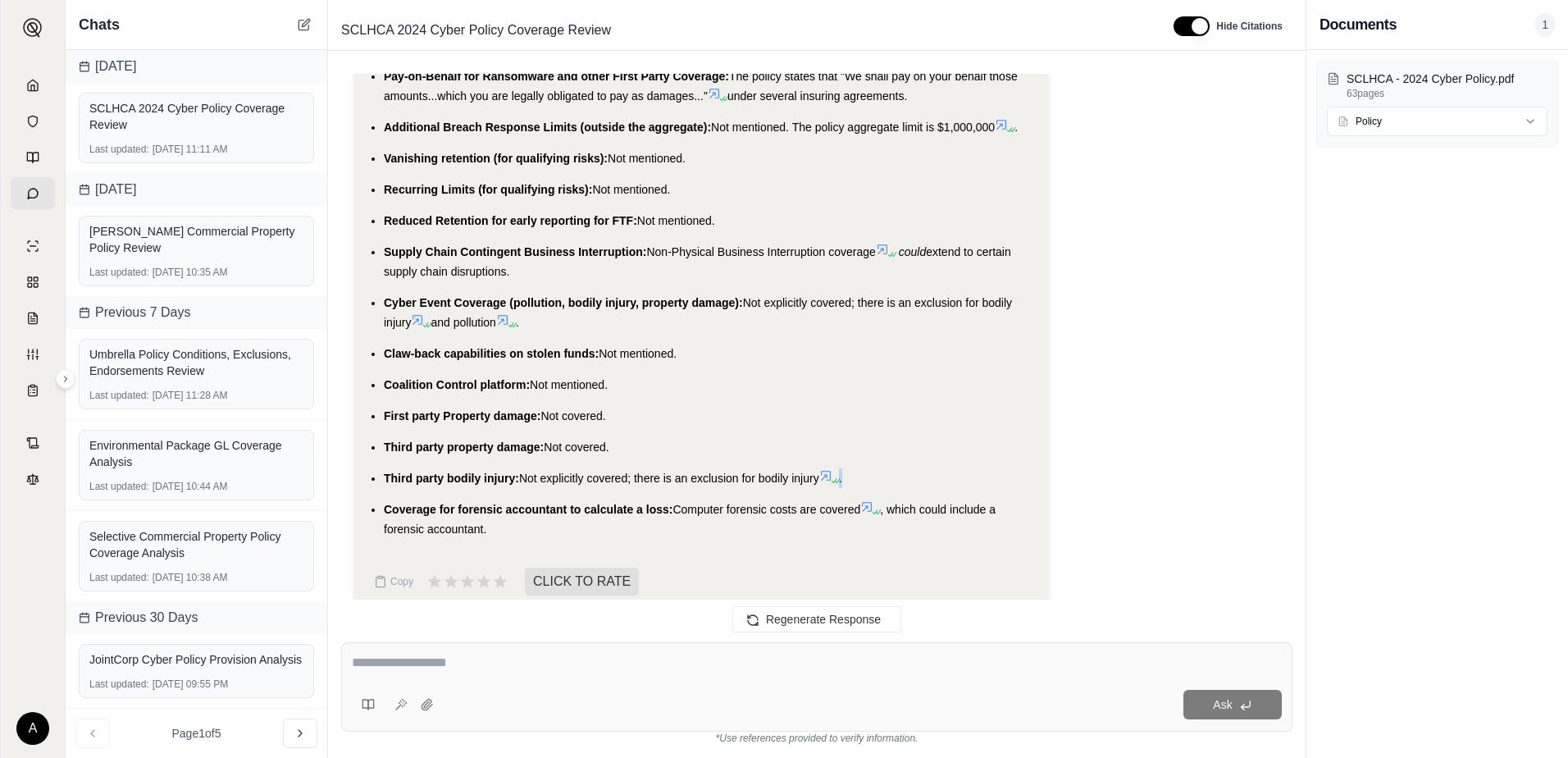
drag, startPoint x: 954, startPoint y: 455, endPoint x: 844, endPoint y: 450, distance: 110.1
click at [844, 468] on li "Third party bodily injury: Not explicitly covered; there is an exclusion for bo…" at bounding box center [710, 478] width 651 height 19
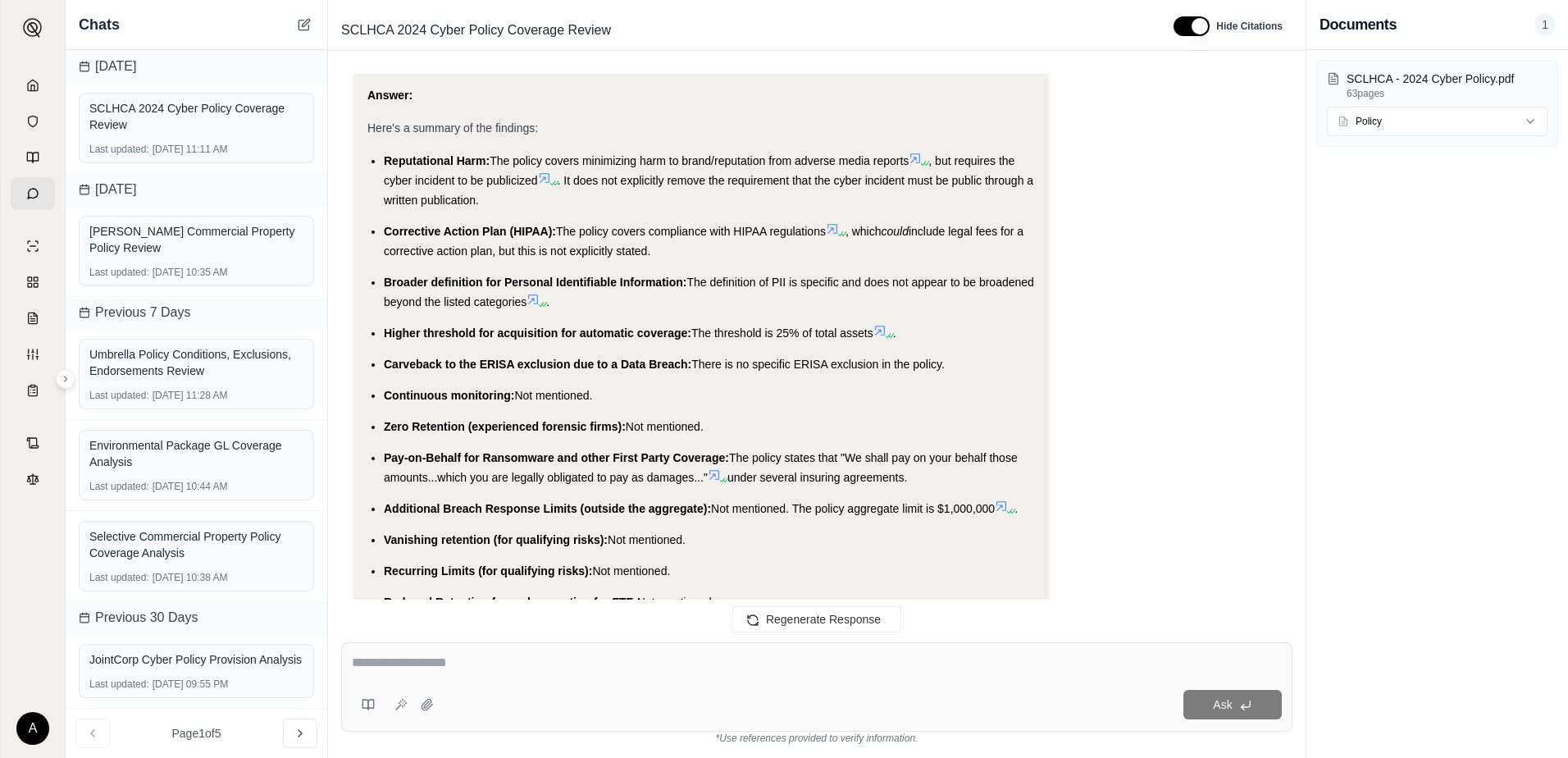
scroll to position [3379, 0]
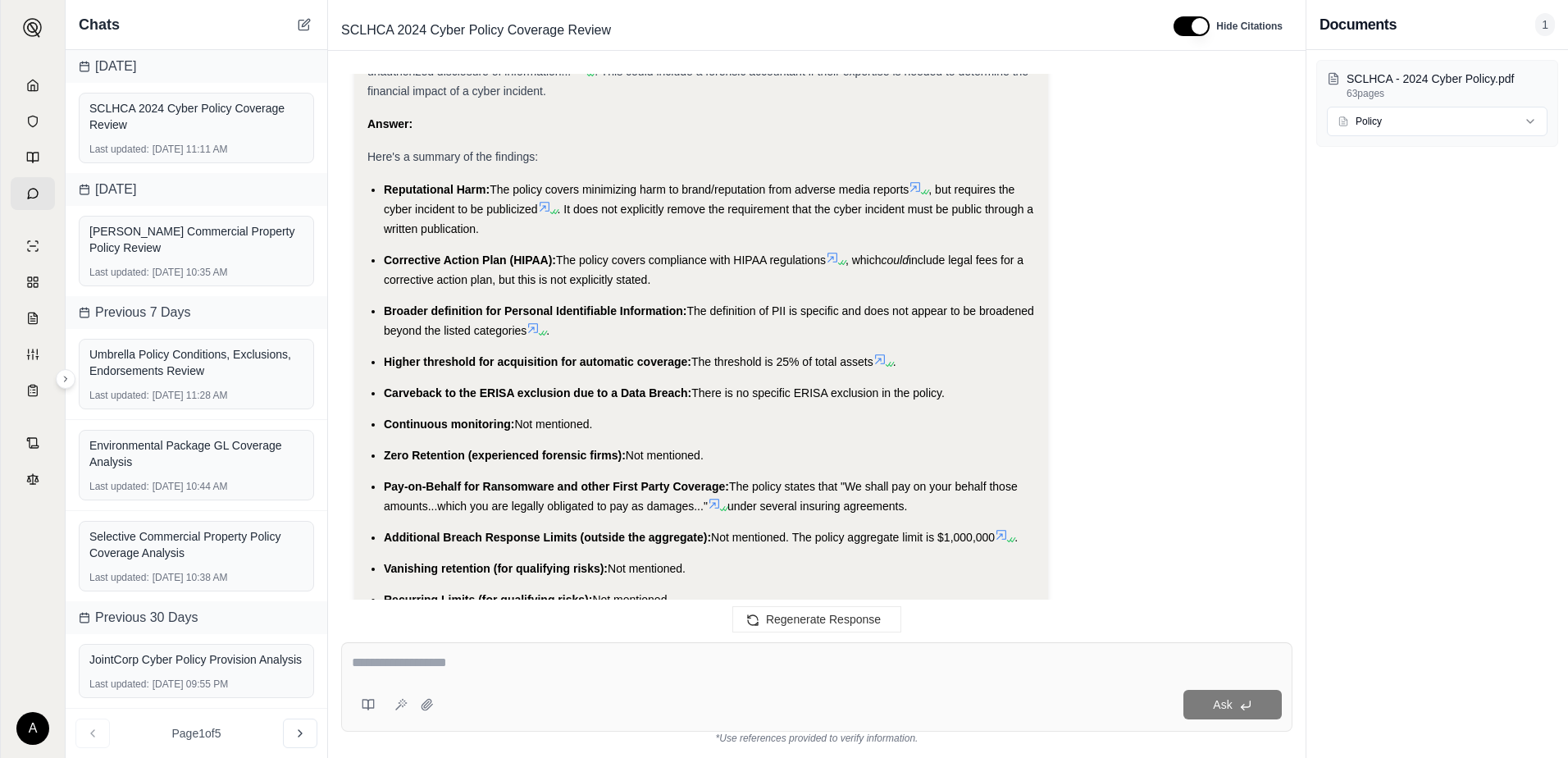
drag, startPoint x: 944, startPoint y: 371, endPoint x: 373, endPoint y: 165, distance: 607.0
click at [373, 180] on ul "Reputational Harm: The policy covers minimizing harm to brand/reputation from a…" at bounding box center [701, 564] width 668 height 769
copy ul "Reputational Harm: The policy covers minimizing harm to brand/reputation from a…"
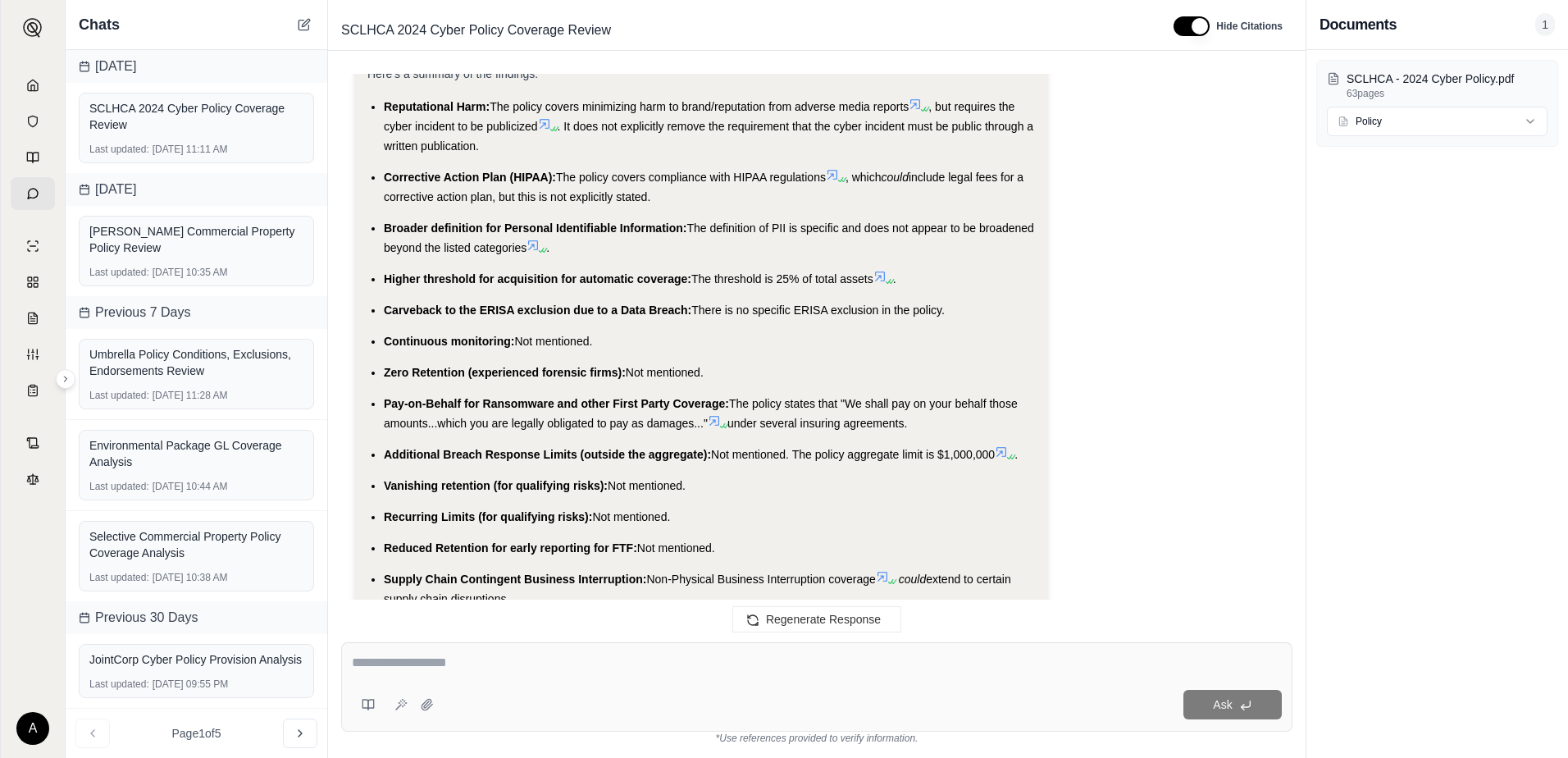
scroll to position [3461, 0]
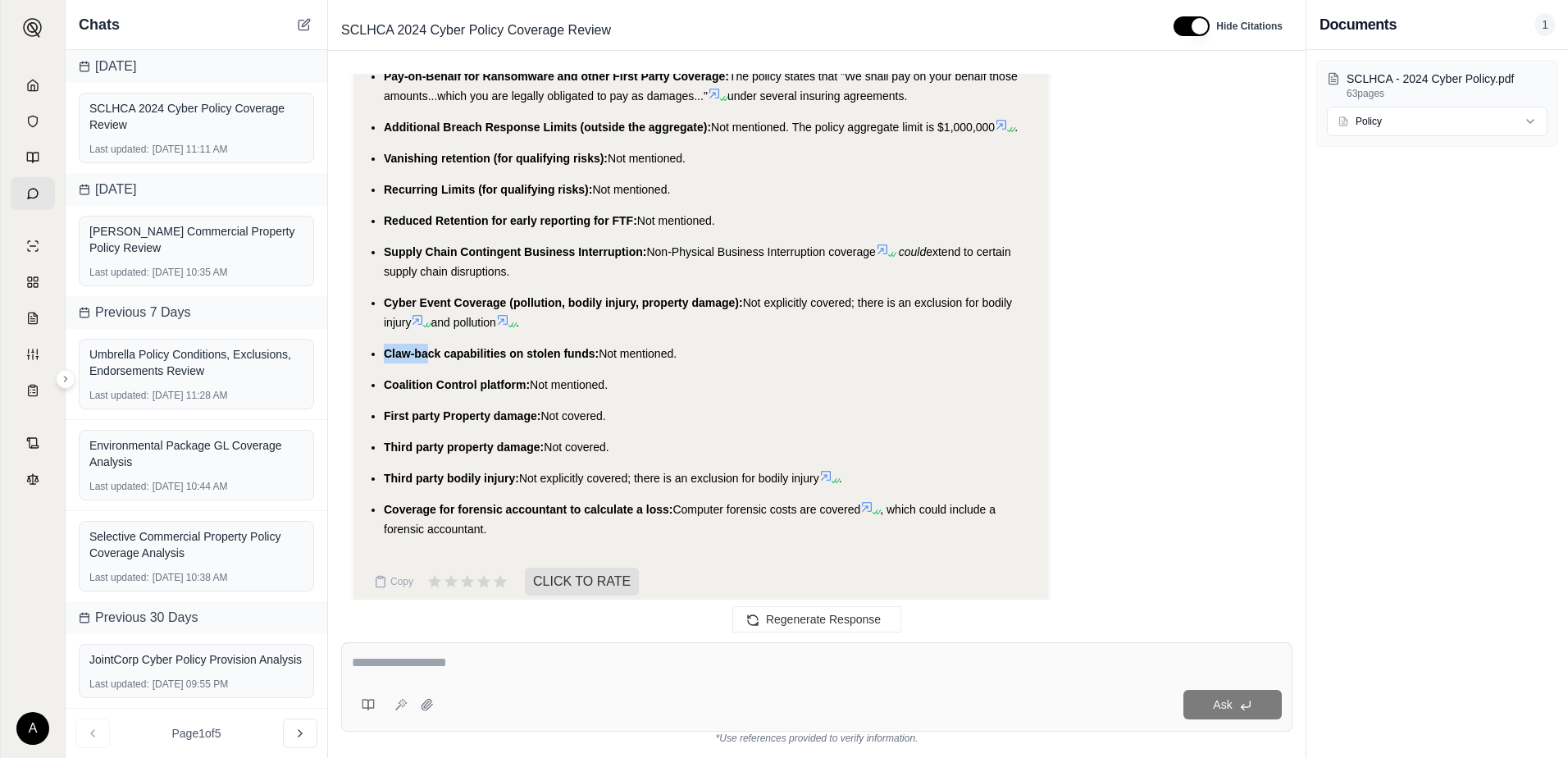
drag, startPoint x: 384, startPoint y: 319, endPoint x: 428, endPoint y: 332, distance: 45.9
click at [428, 332] on ul "Reputational Harm: The policy covers minimizing harm to brand/reputation from a…" at bounding box center [701, 154] width 668 height 769
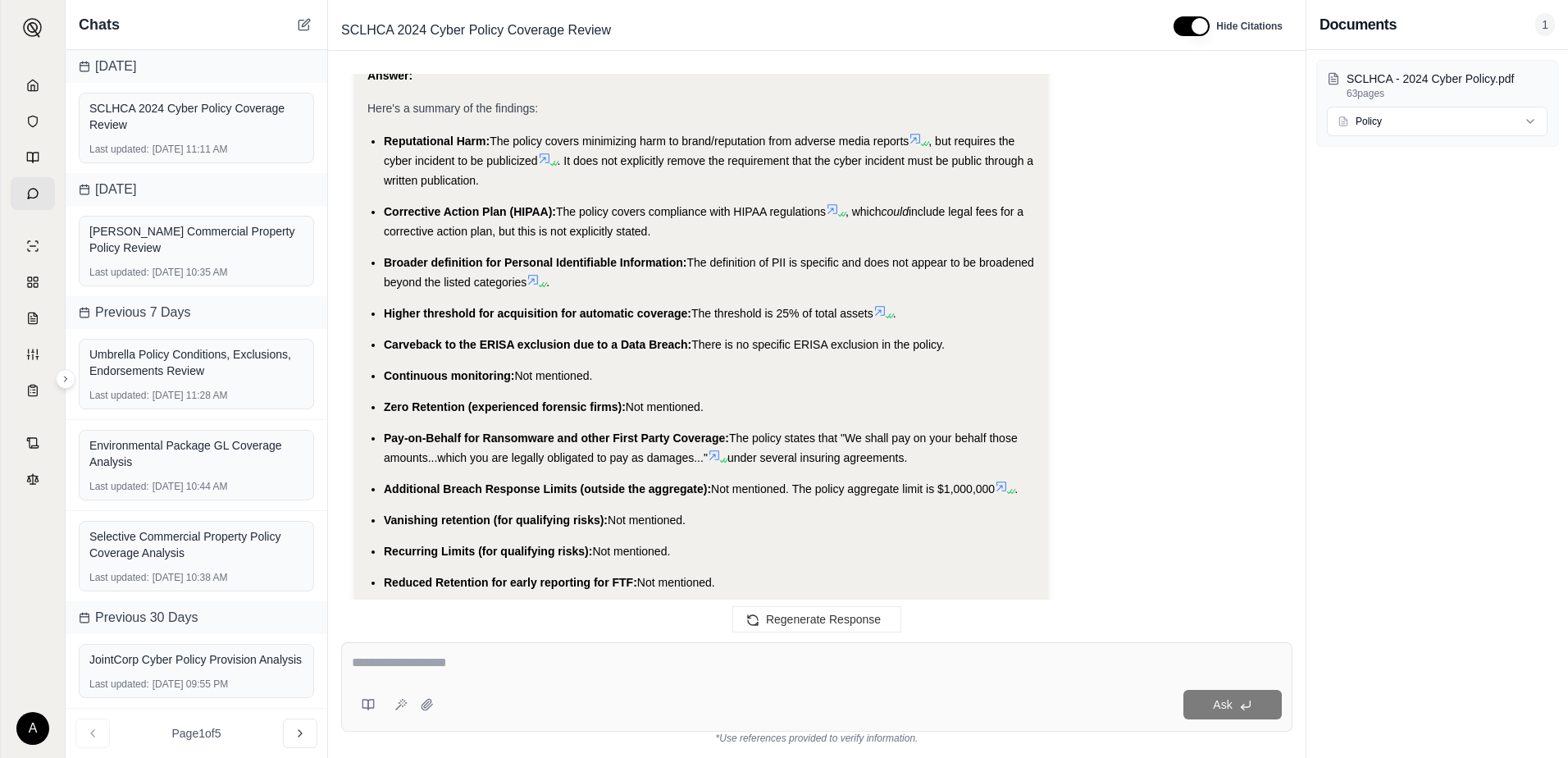
scroll to position [3463, 0]
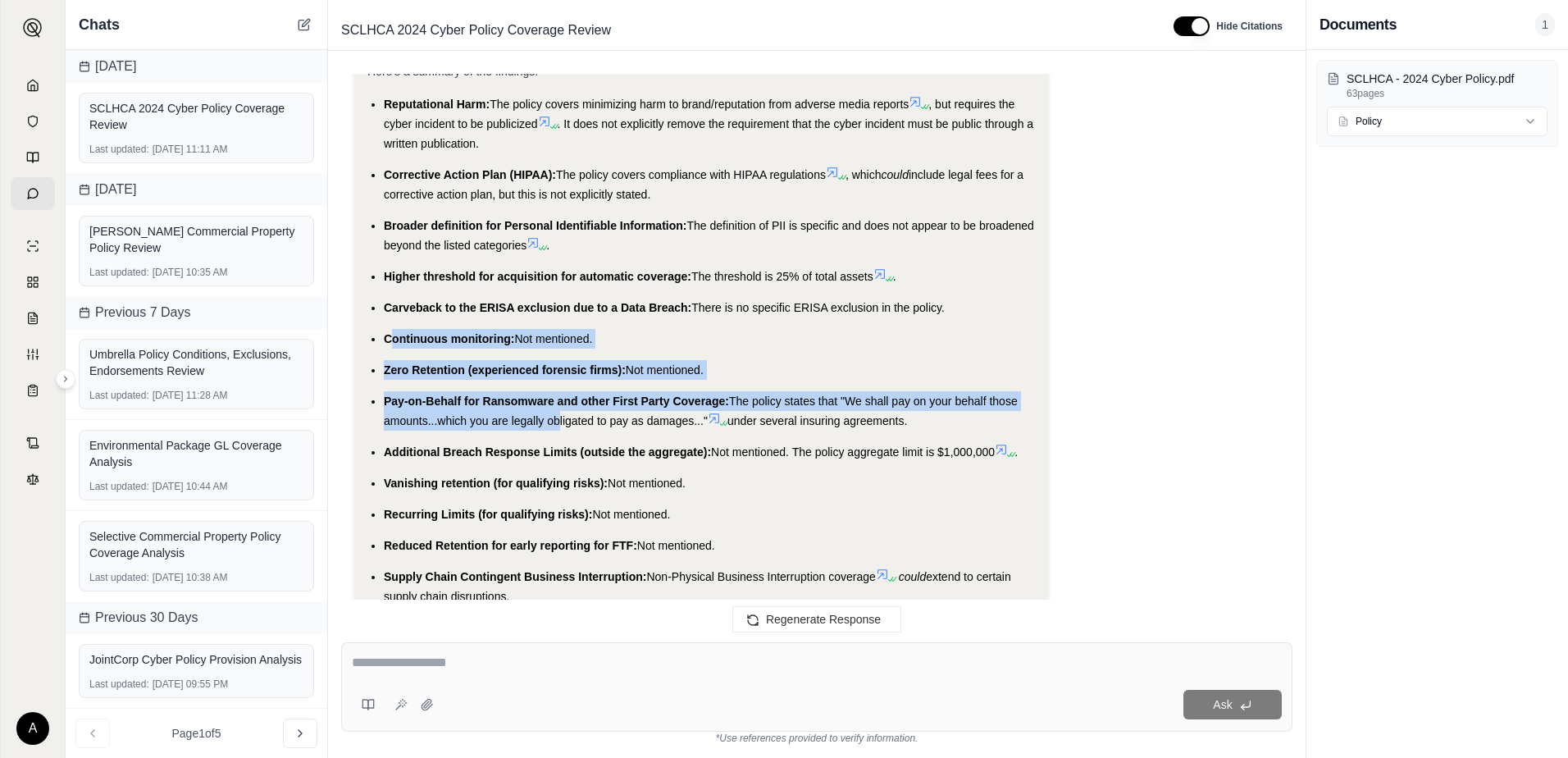
drag, startPoint x: 390, startPoint y: 319, endPoint x: 553, endPoint y: 394, distance: 179.4
click at [553, 394] on ul "Reputational Harm: The policy covers minimizing harm to brand/reputation from a…" at bounding box center [701, 478] width 668 height 769
drag, startPoint x: 553, startPoint y: 394, endPoint x: 408, endPoint y: 316, distance: 164.6
click at [408, 332] on span "Continuous monitoring:" at bounding box center [449, 338] width 130 height 13
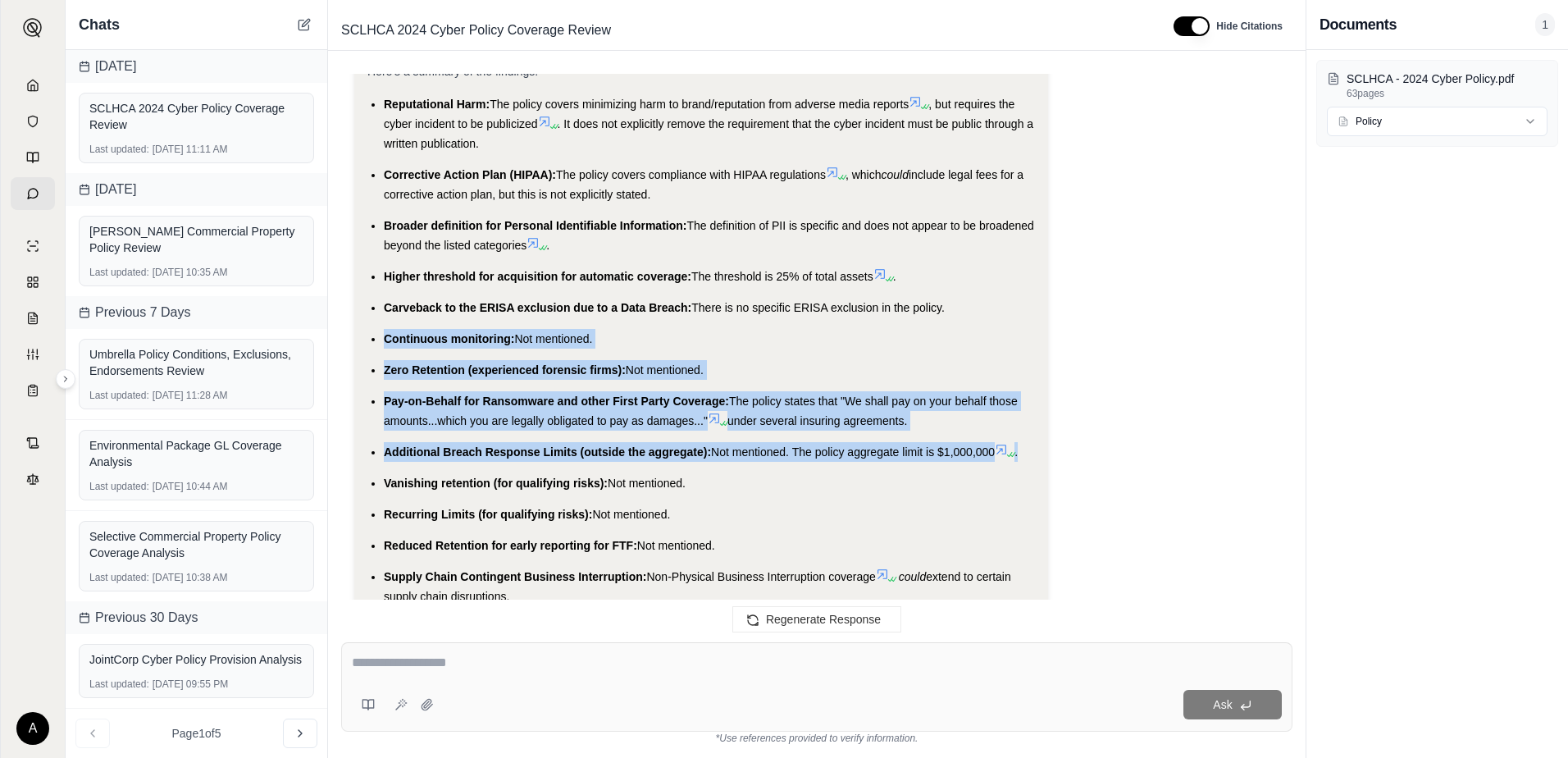
drag, startPoint x: 384, startPoint y: 314, endPoint x: 1027, endPoint y: 431, distance: 653.6
click at [1027, 431] on ul "Reputational Harm: The policy covers minimizing harm to brand/reputation from a…" at bounding box center [701, 478] width 668 height 769
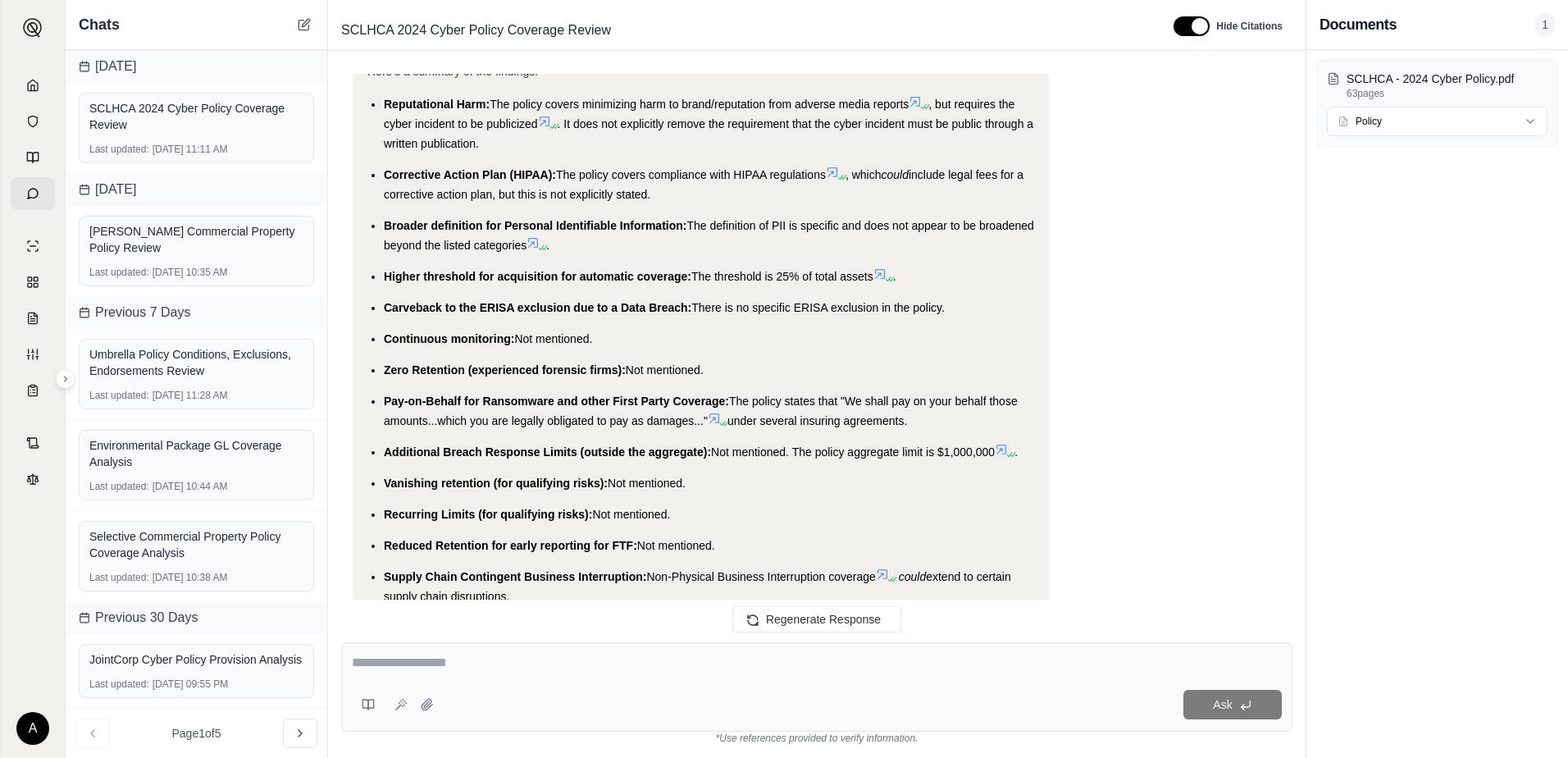
click at [536, 703] on span "Not mentioned." at bounding box center [569, 708] width 78 height 13
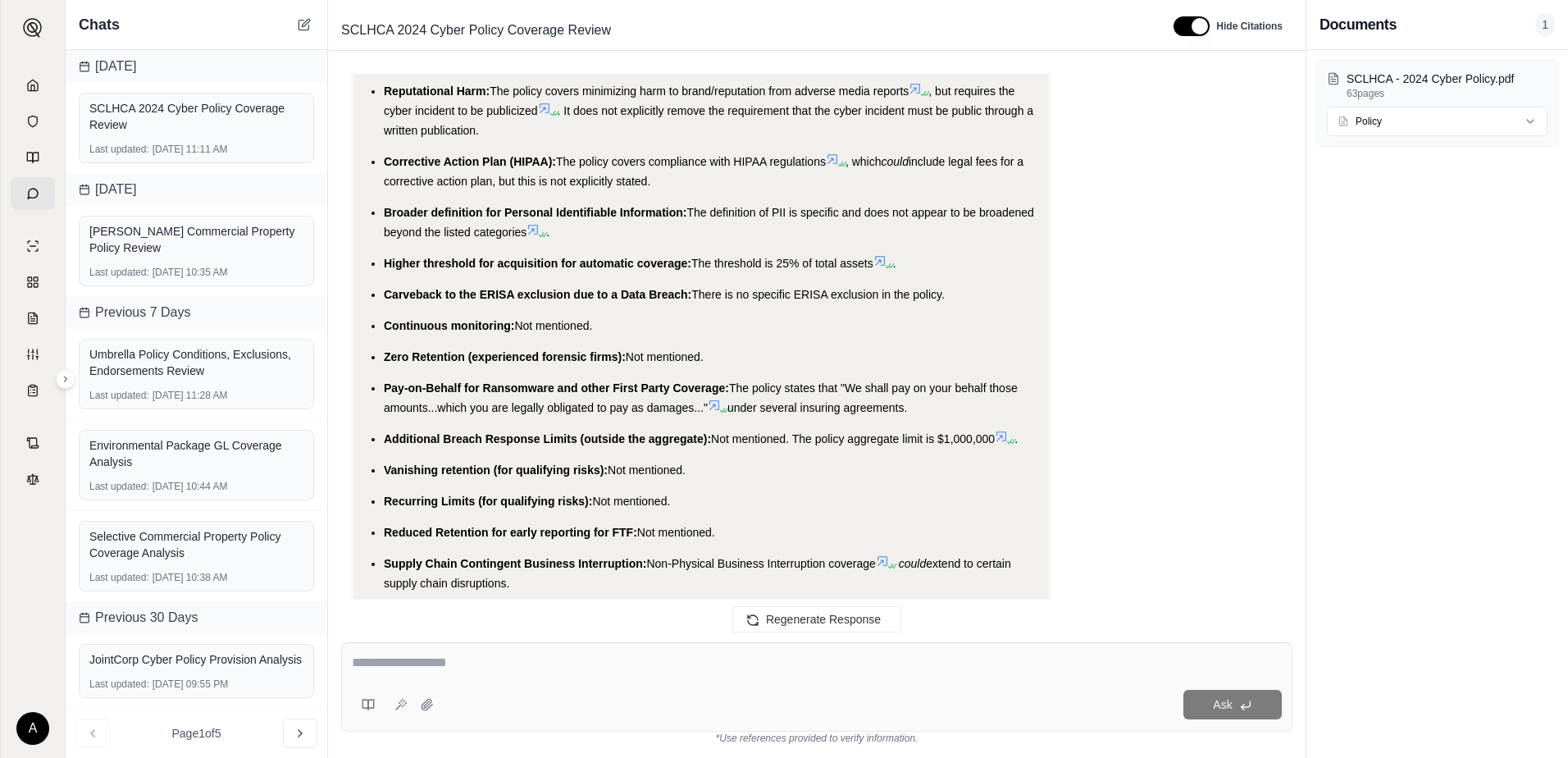
scroll to position [3473, 0]
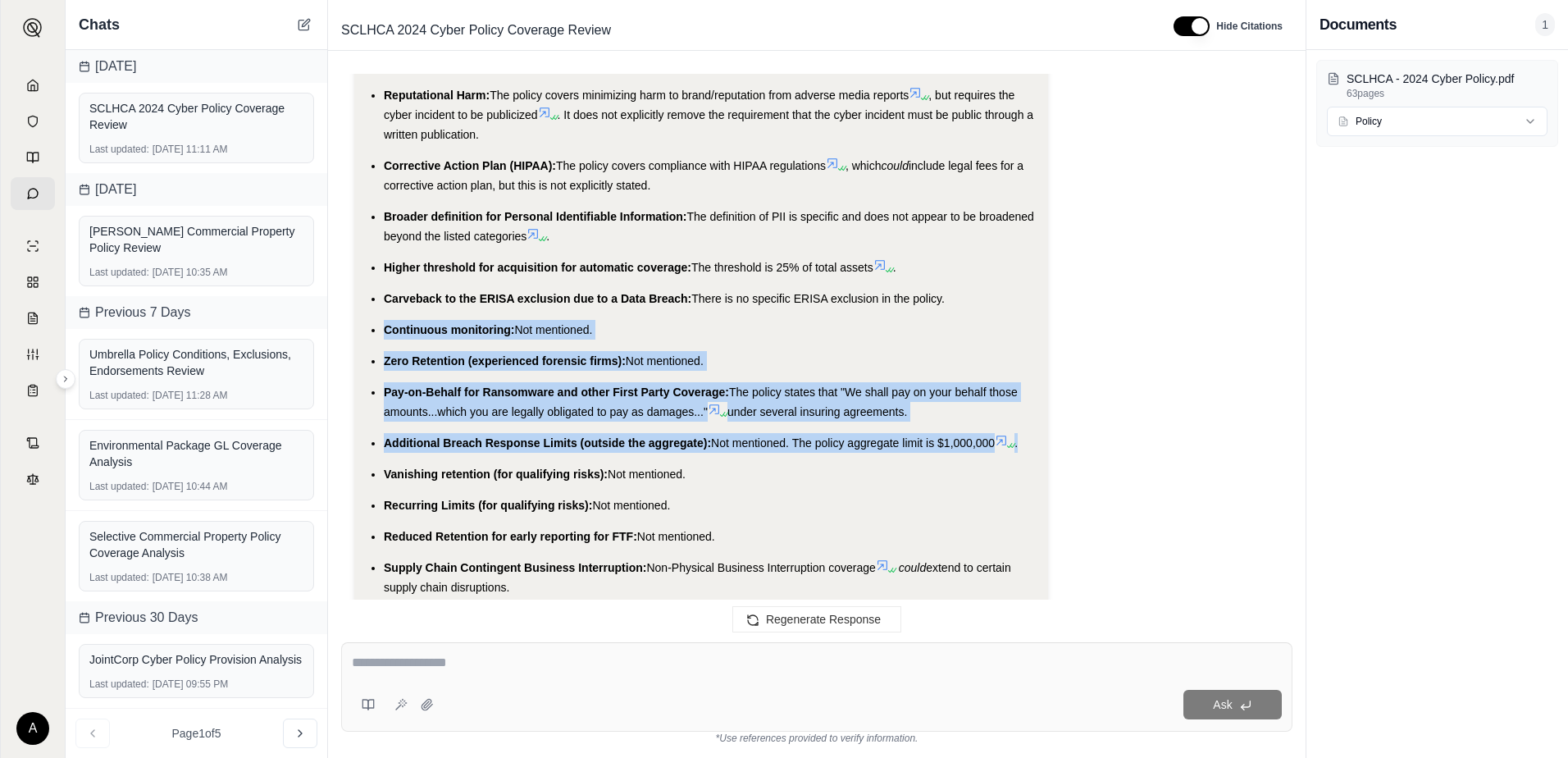
drag, startPoint x: 388, startPoint y: 310, endPoint x: 1040, endPoint y: 428, distance: 662.6
copy ul "Continuous monitoring: Not mentioned. Zero Retention (experienced forensic firm…"
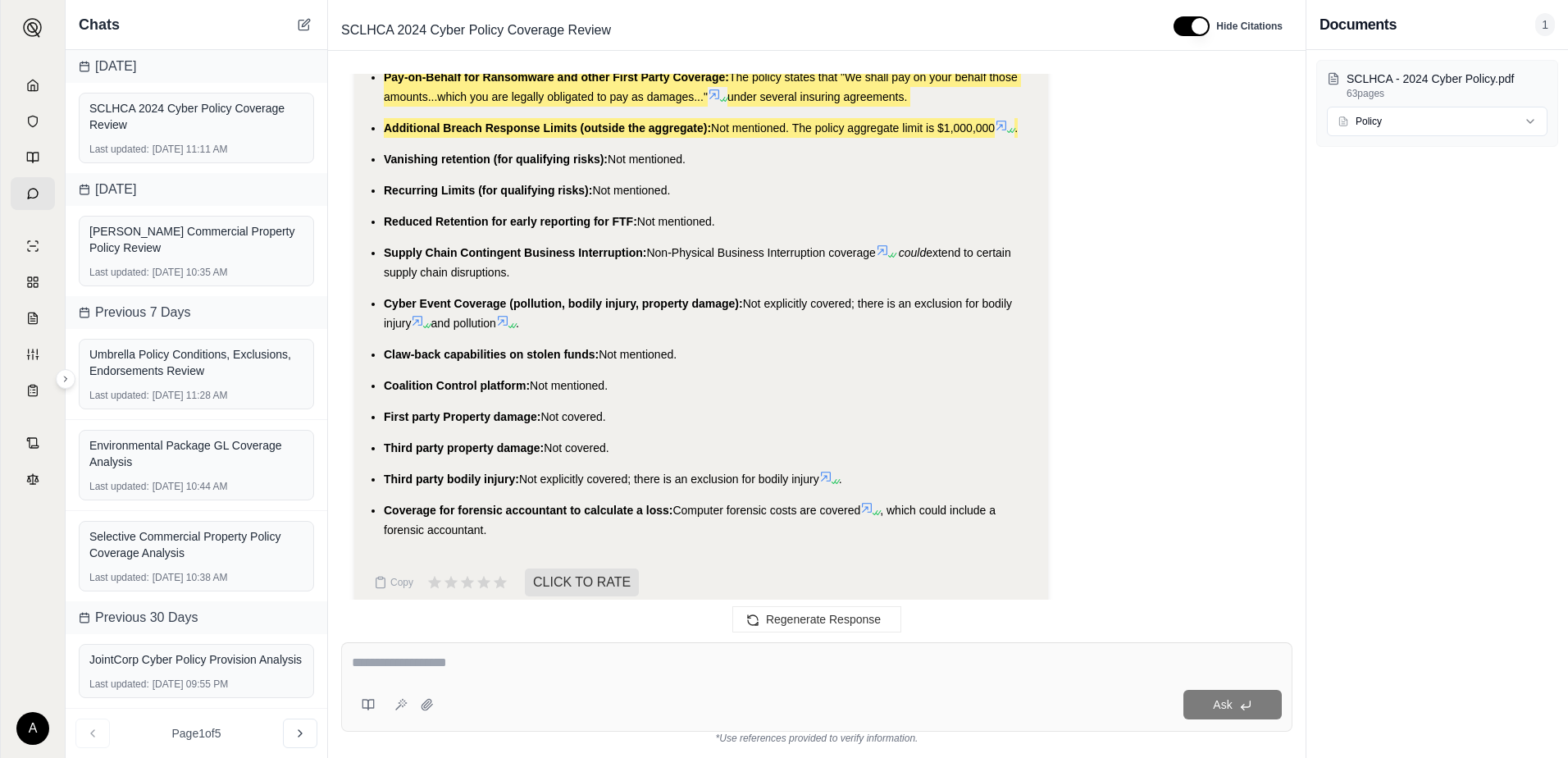
scroll to position [3789, 0]
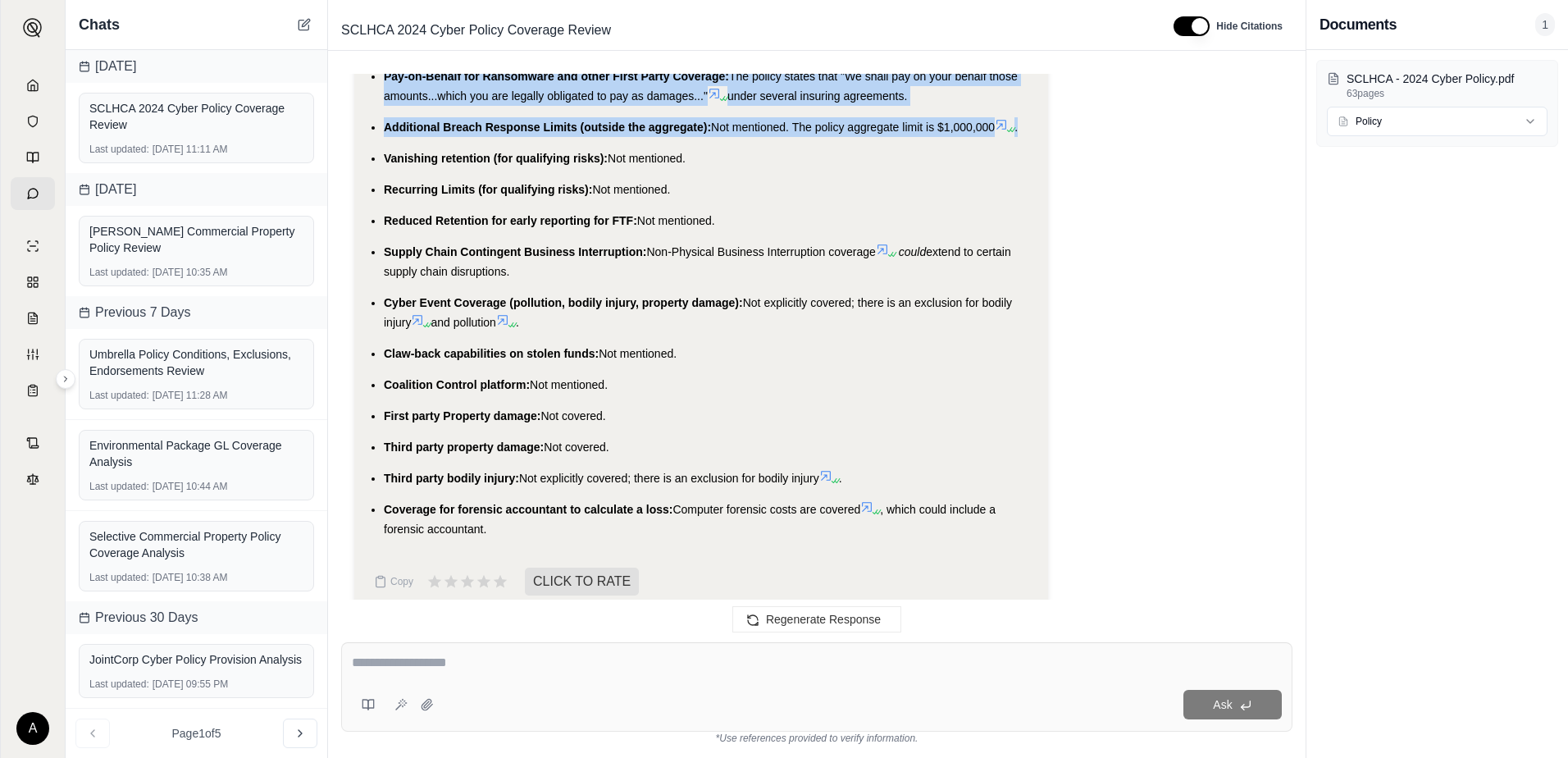
drag, startPoint x: 681, startPoint y: 332, endPoint x: 575, endPoint y: 325, distance: 106.2
click at [575, 343] on li "Claw-back capabilities on stolen funds: Not mentioned." at bounding box center [710, 353] width 651 height 19
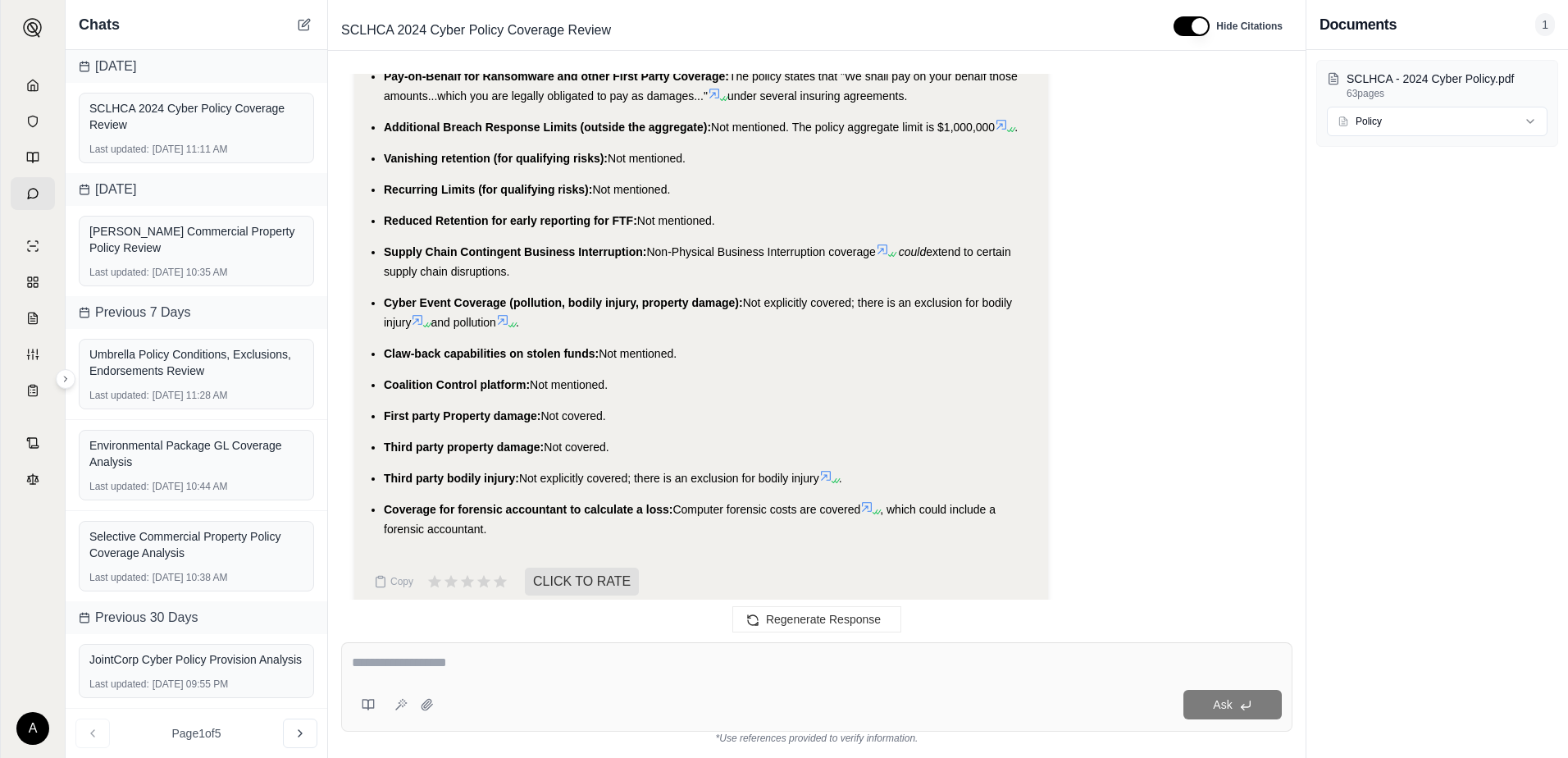
drag, startPoint x: 575, startPoint y: 325, endPoint x: 554, endPoint y: 359, distance: 40.0
click at [554, 378] on span "Not mentioned." at bounding box center [569, 384] width 78 height 13
drag, startPoint x: 619, startPoint y: 365, endPoint x: 380, endPoint y: 329, distance: 241.7
click at [380, 329] on ul "Reputational Harm: The policy covers minimizing harm to brand/reputation from a…" at bounding box center [701, 154] width 668 height 769
copy ul "Claw-back capabilities on stolen funds: Not mentioned. Coalition Control platfo…"
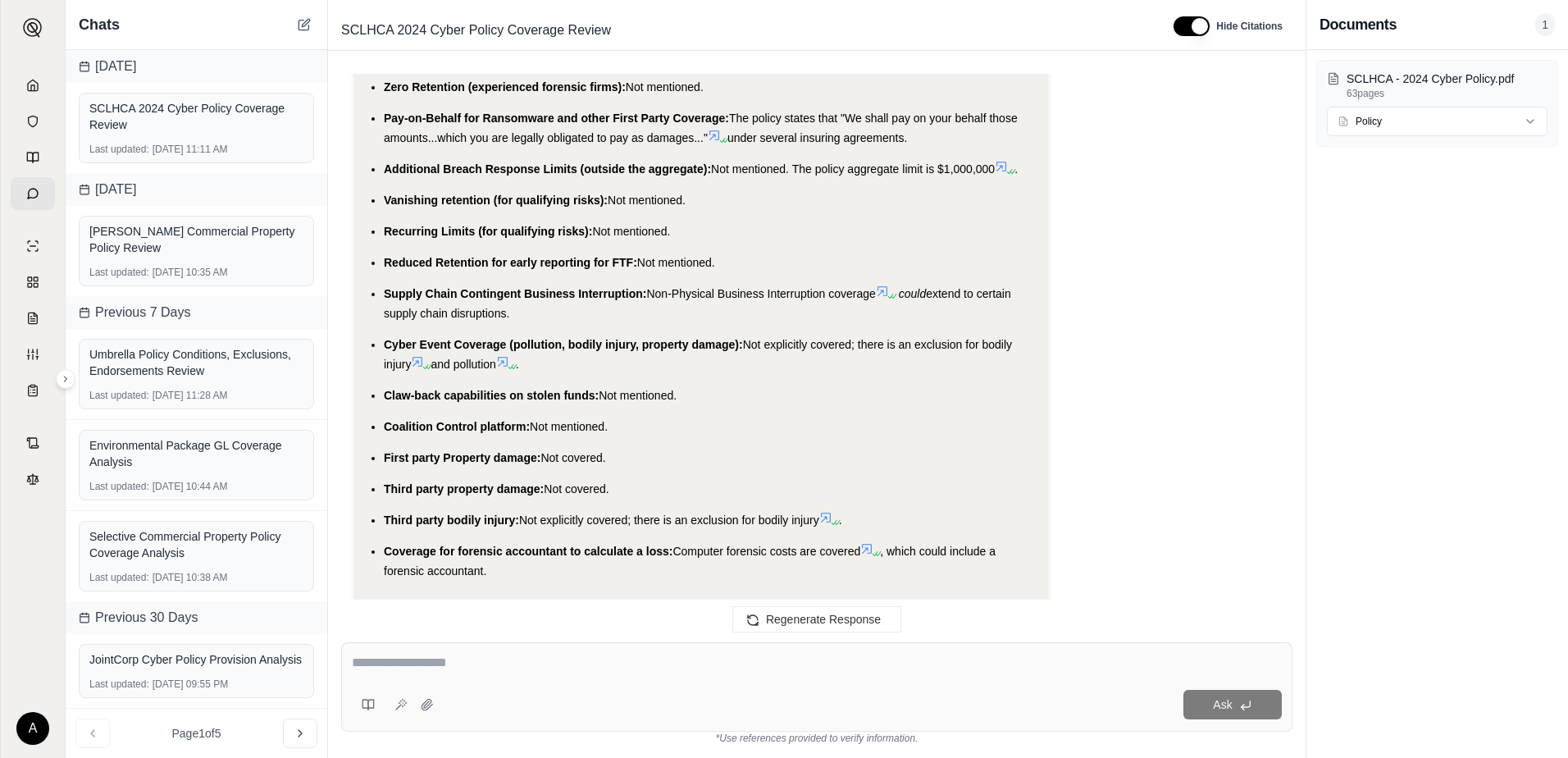
scroll to position [3706, 0]
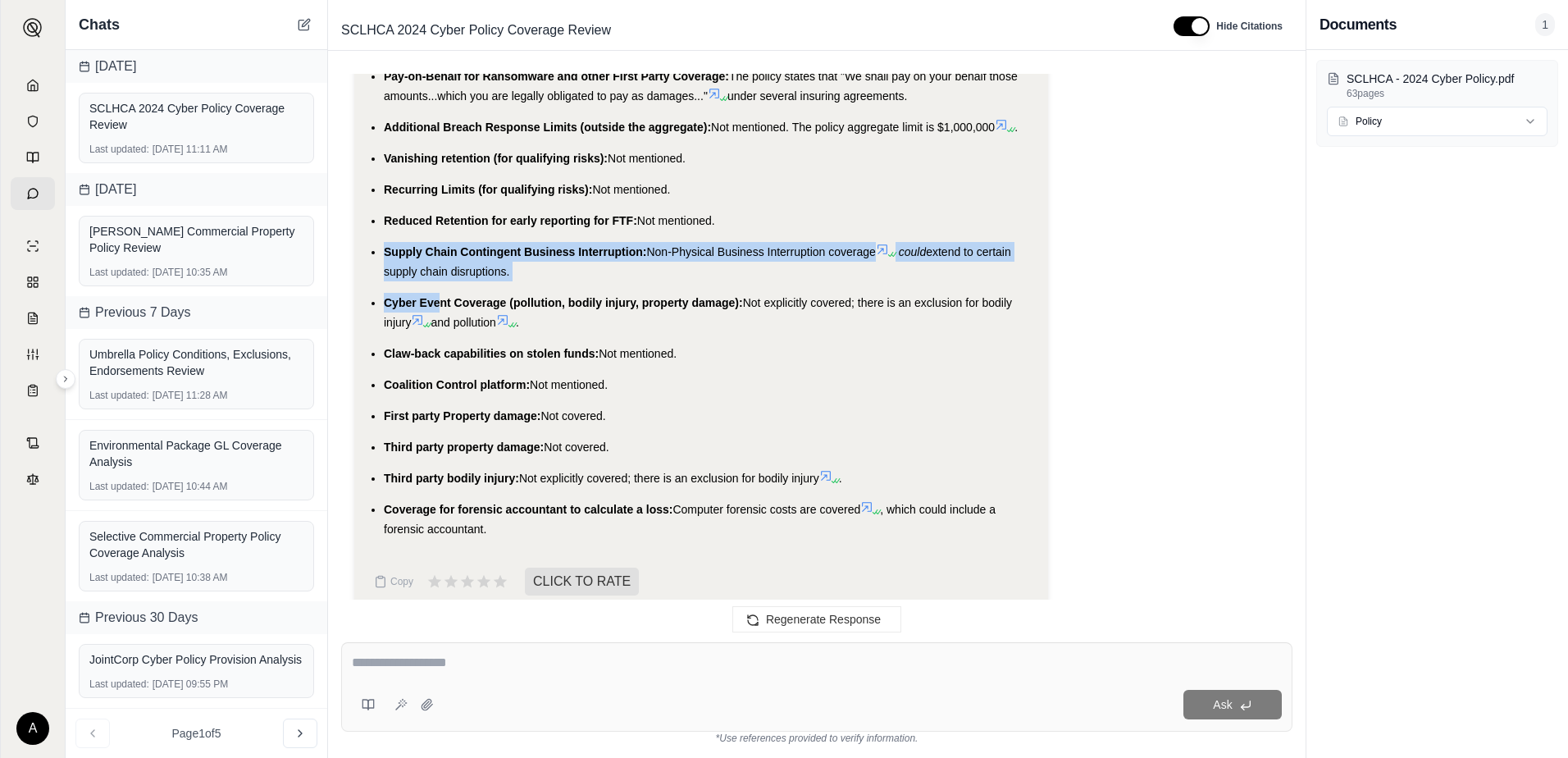
drag, startPoint x: 386, startPoint y: 213, endPoint x: 439, endPoint y: 270, distance: 77.8
click at [439, 270] on ul "Reputational Harm: The policy covers minimizing harm to brand/reputation from a…" at bounding box center [701, 154] width 668 height 769
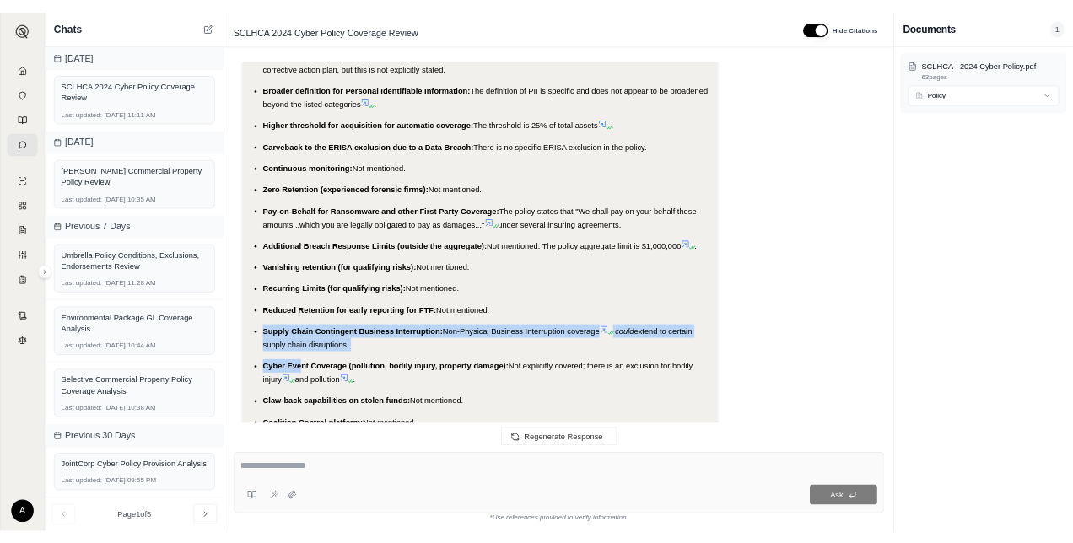
scroll to position [3668, 0]
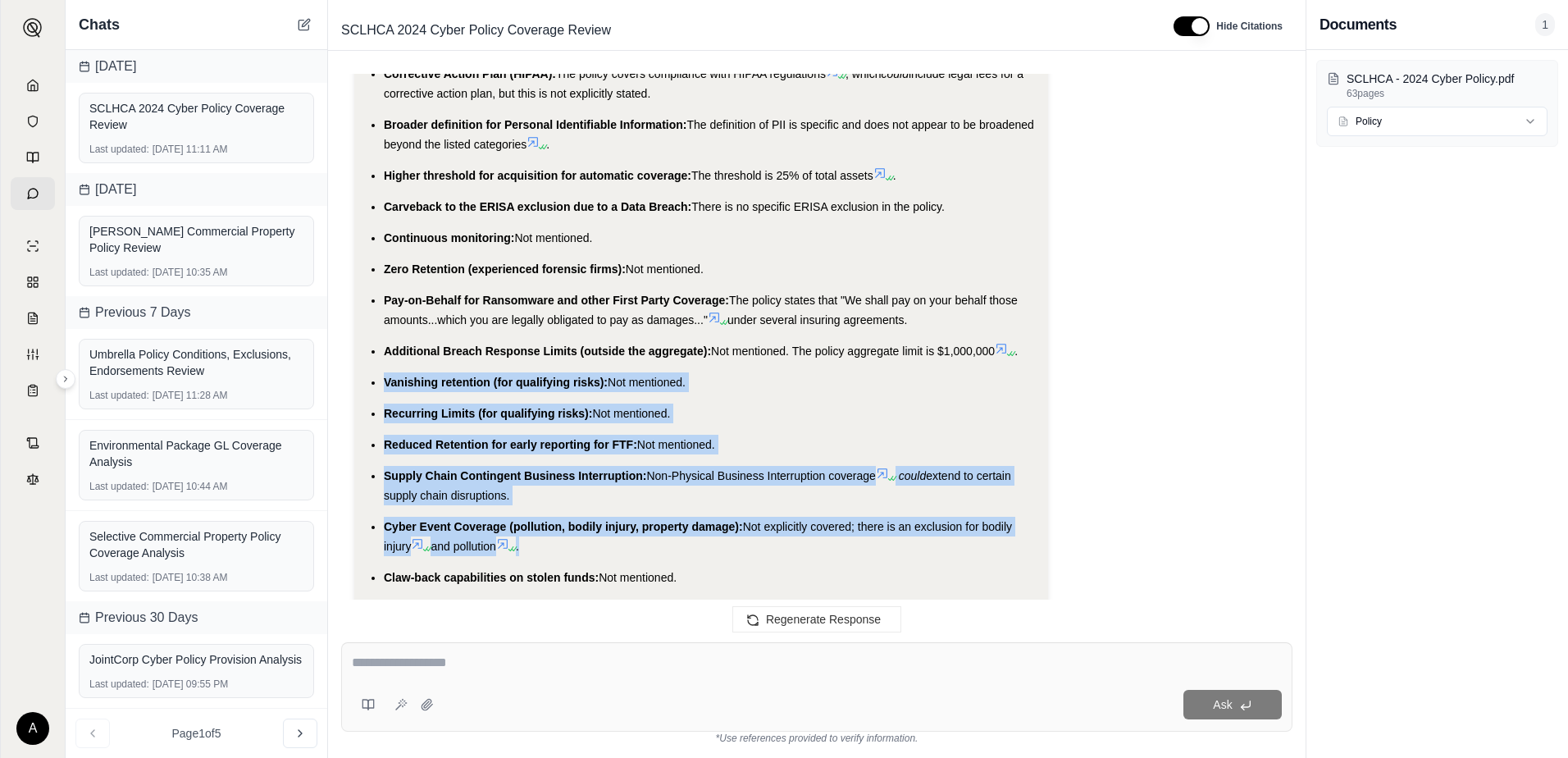
drag, startPoint x: 386, startPoint y: 361, endPoint x: 543, endPoint y: 533, distance: 232.9
click at [543, 533] on ul "Reputational Harm: The policy covers minimizing harm to brand/reputation from a…" at bounding box center [701, 377] width 668 height 769
copy ul "Vanishing retention (for qualifying risks): Not mentioned. Recurring Limits (fo…"
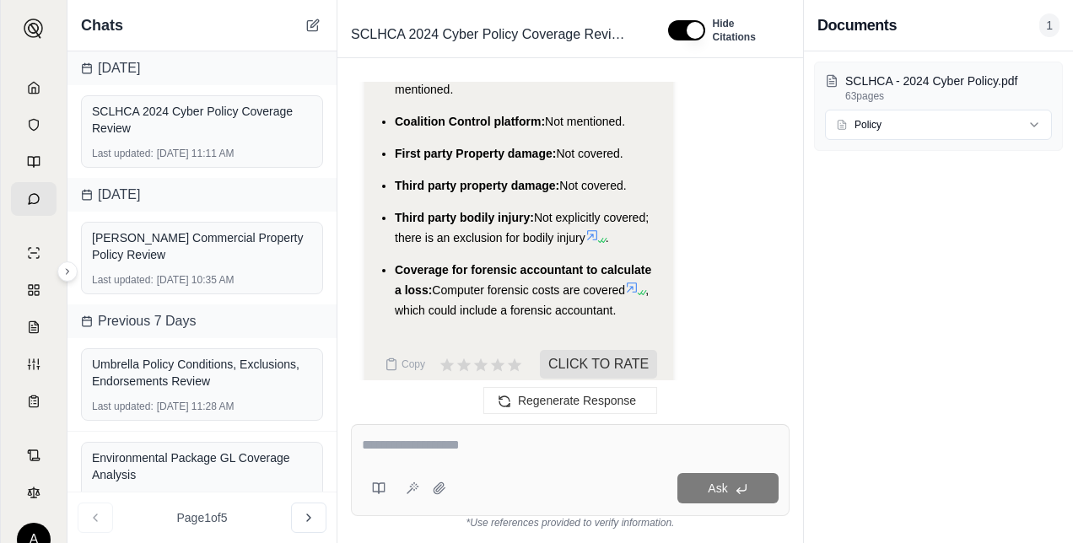
scroll to position [0, 0]
click at [314, 30] on icon at bounding box center [312, 26] width 10 height 10
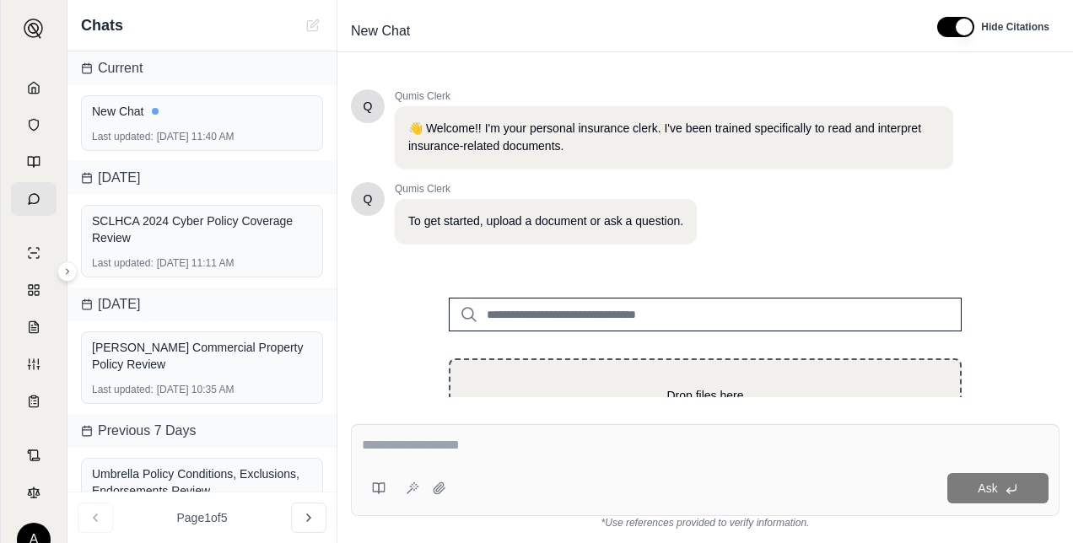
click at [576, 394] on p "Drop files here" at bounding box center [706, 395] width 456 height 17
type input "**********"
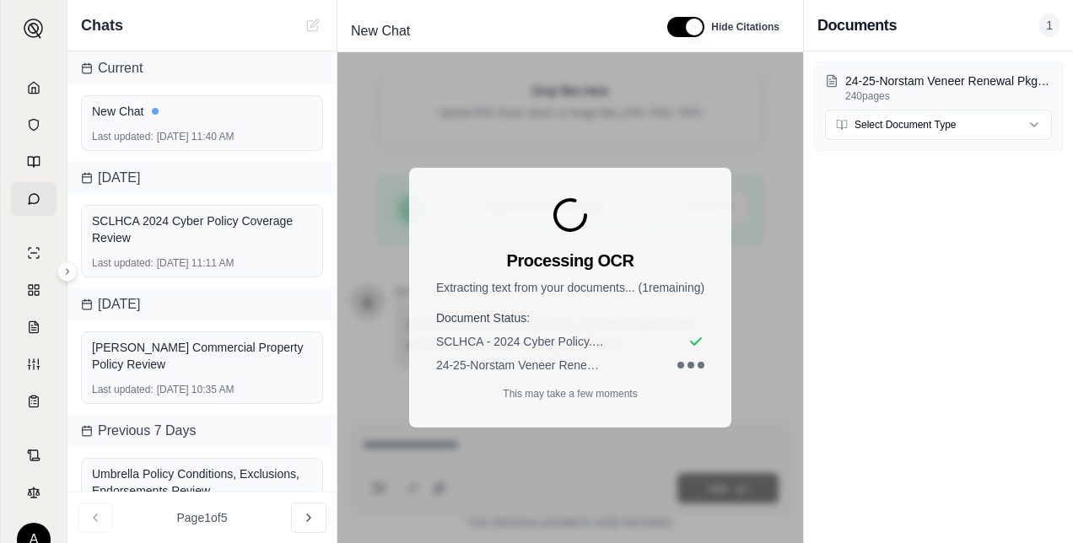
scroll to position [379, 0]
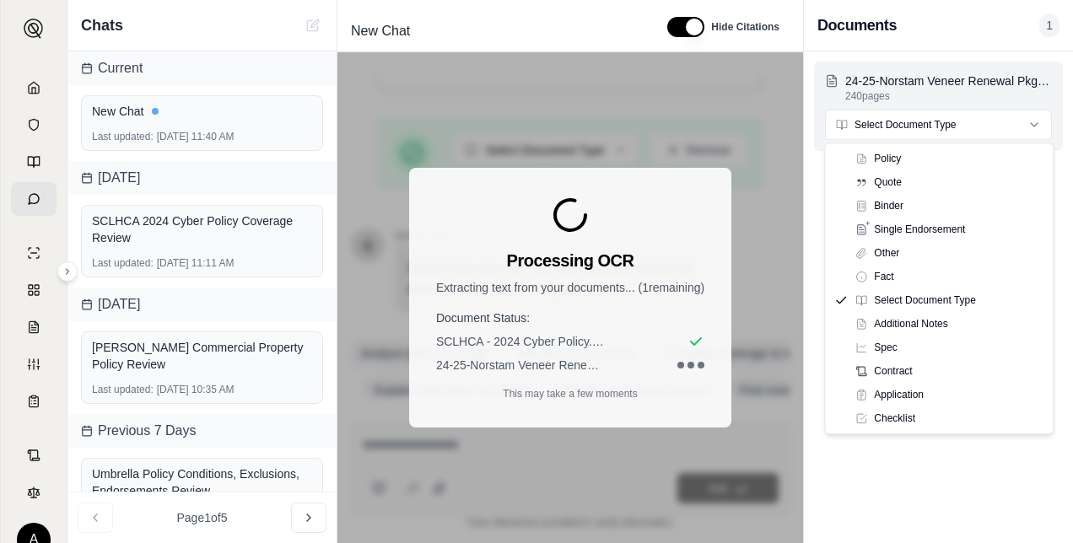
click at [891, 122] on html "A Chats Current New Chat Last updated: [DATE] 11:40 AM [DATE] SCLHCA 2024 Cyber…" at bounding box center [536, 271] width 1073 height 543
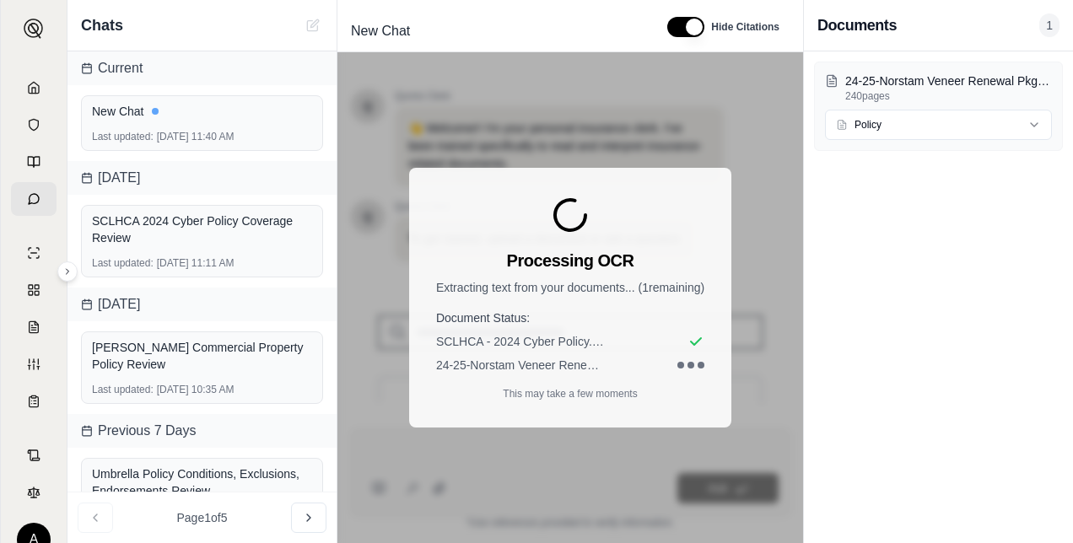
scroll to position [0, 0]
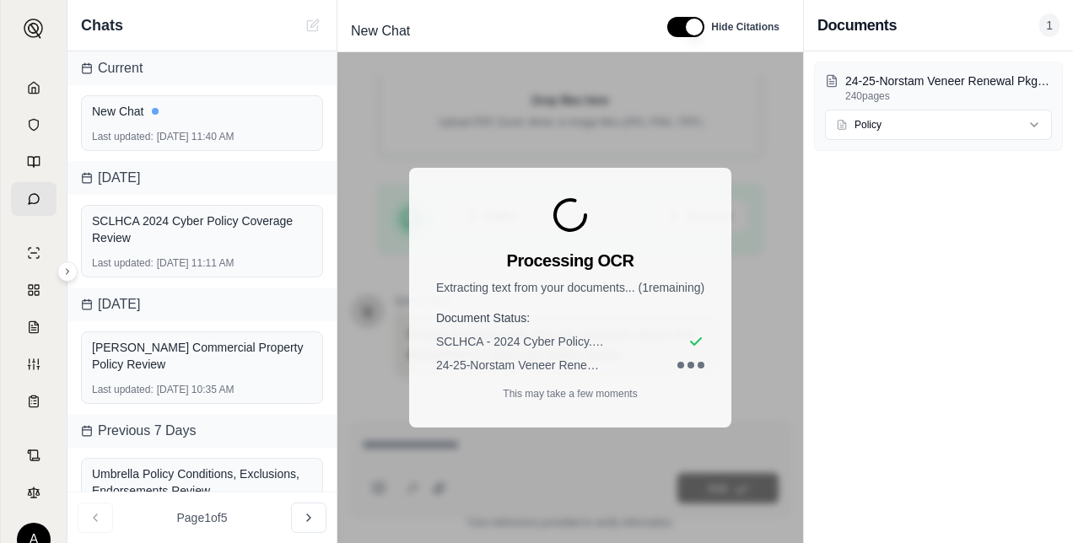
click at [1046, 20] on span "1" at bounding box center [1049, 25] width 20 height 24
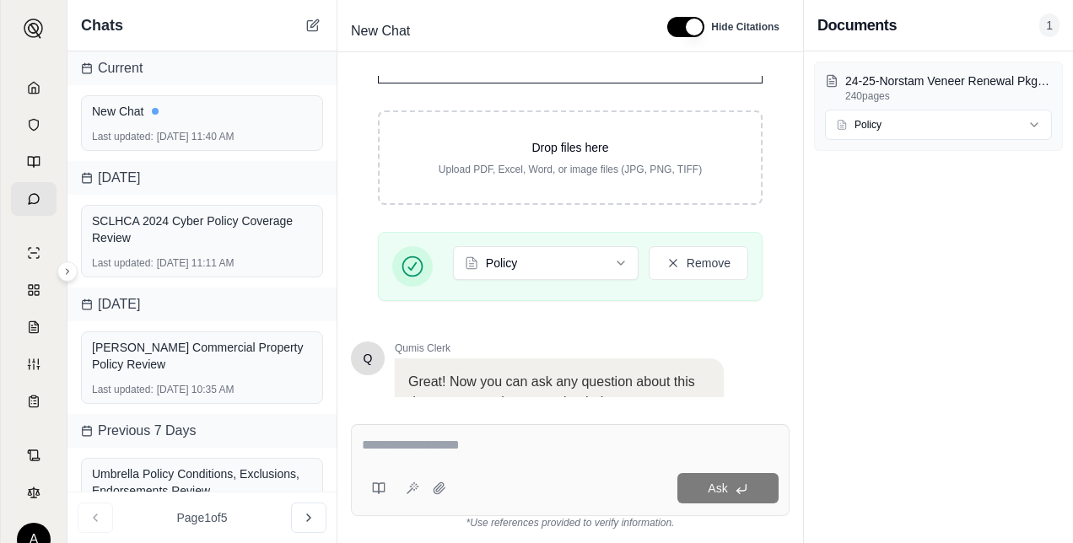
scroll to position [417, 0]
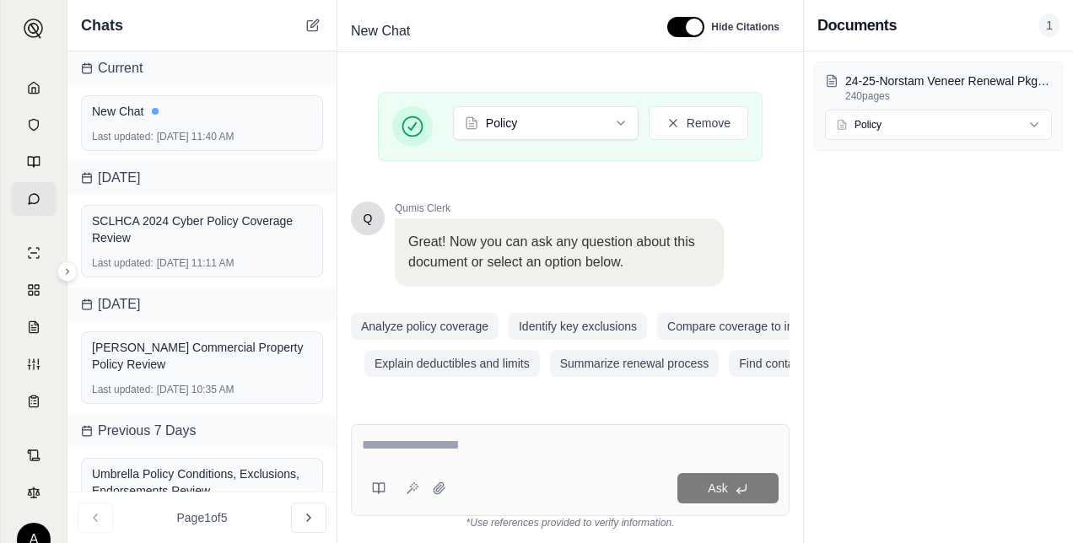
click at [483, 451] on textarea at bounding box center [571, 445] width 418 height 20
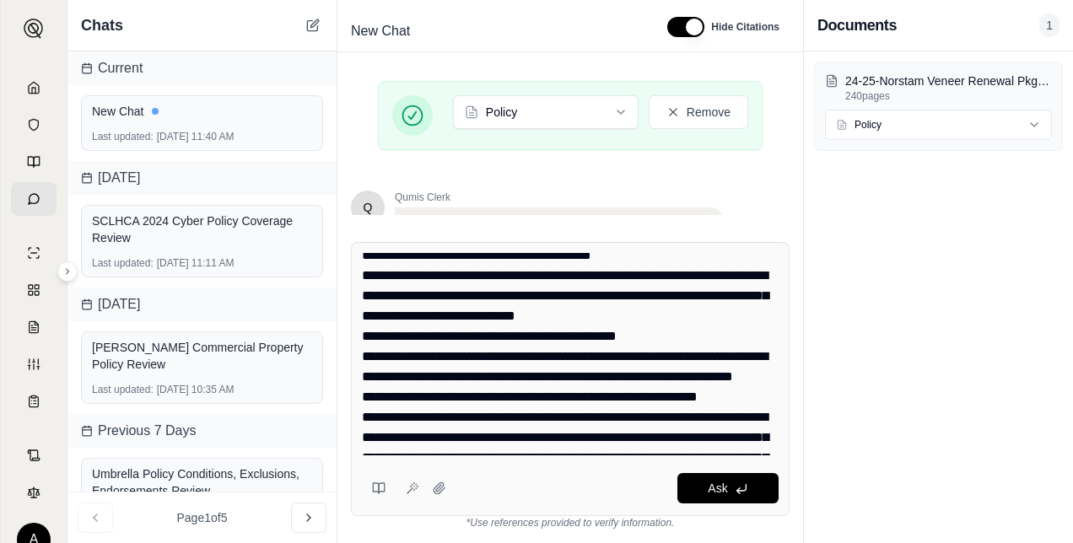
scroll to position [0, 0]
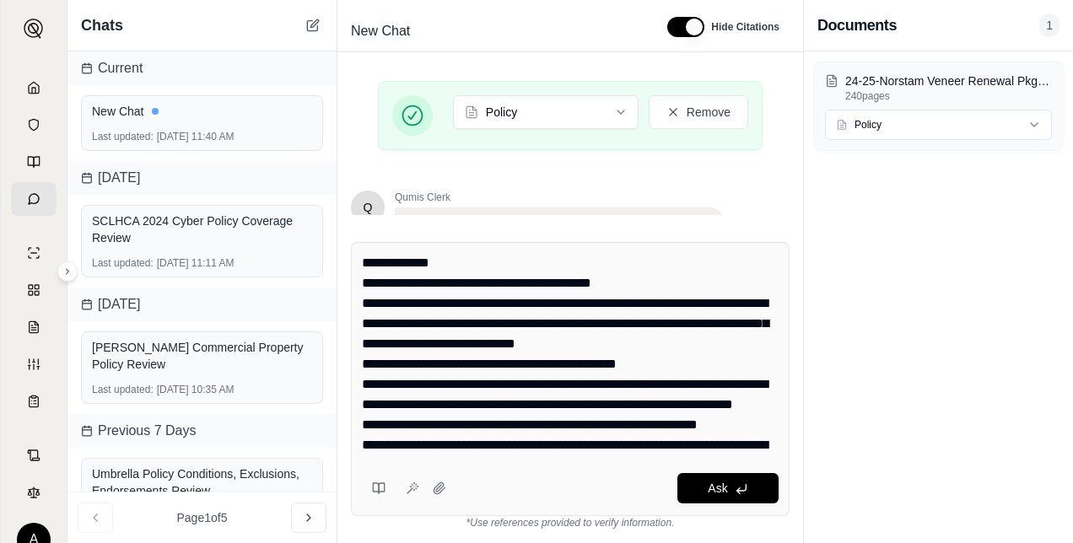
click at [364, 270] on textarea at bounding box center [571, 354] width 418 height 202
type textarea "**********"
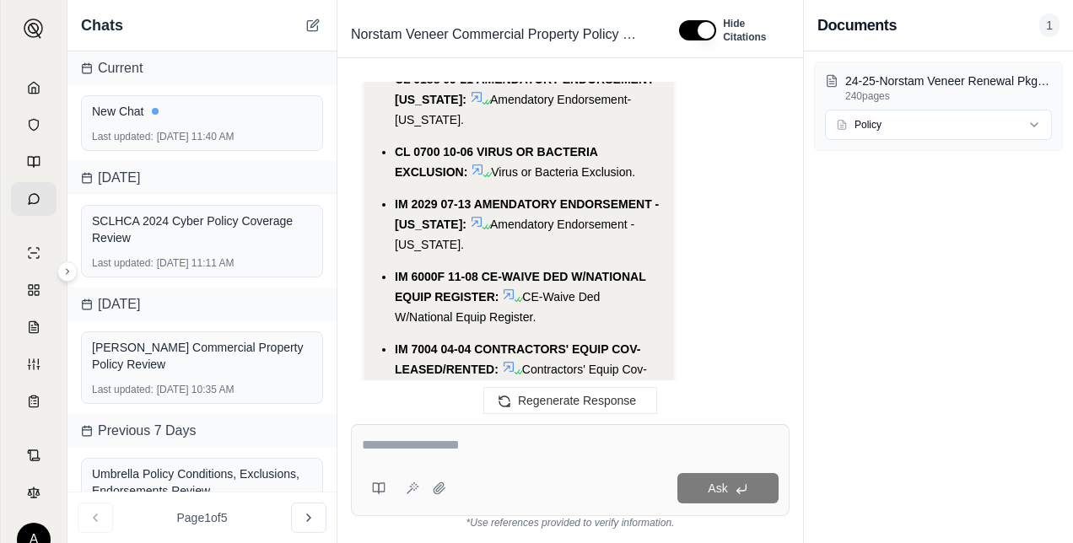
scroll to position [12152, 0]
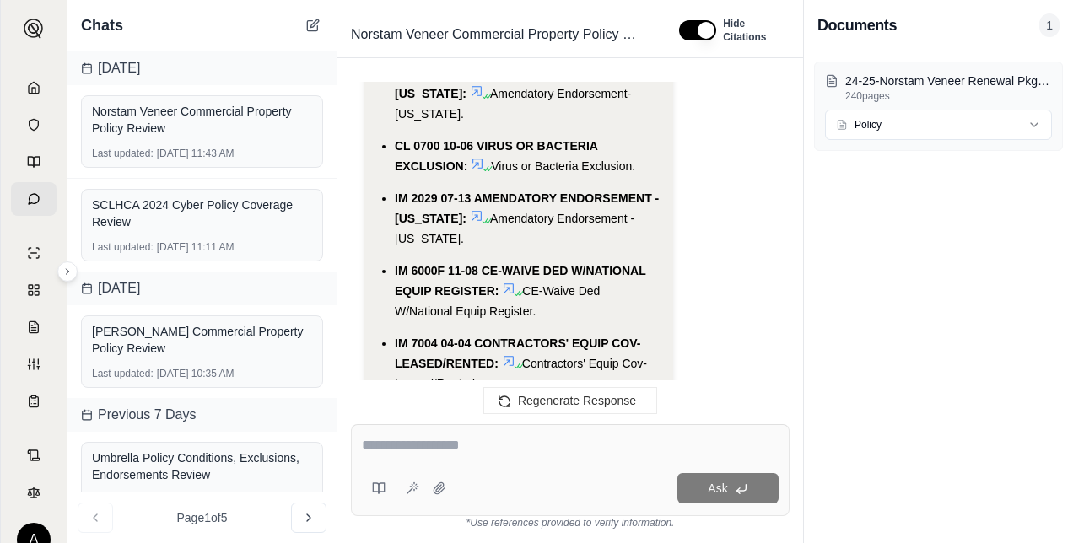
drag, startPoint x: 530, startPoint y: 282, endPoint x: 384, endPoint y: 84, distance: 246.2
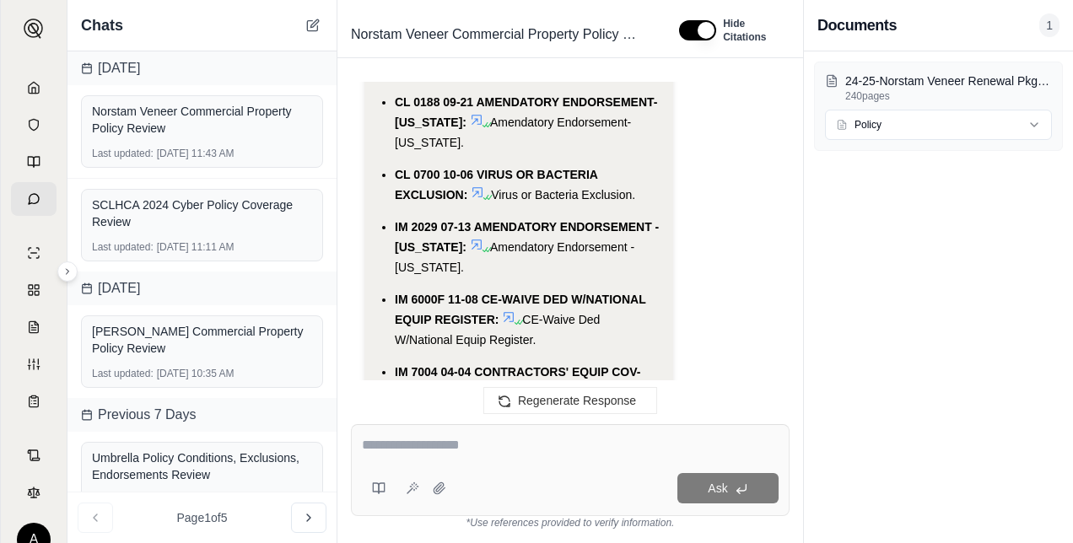
click at [520, 458] on span "Contractor's Equip Cov-Leased/Rented Eqp." at bounding box center [521, 475] width 252 height 34
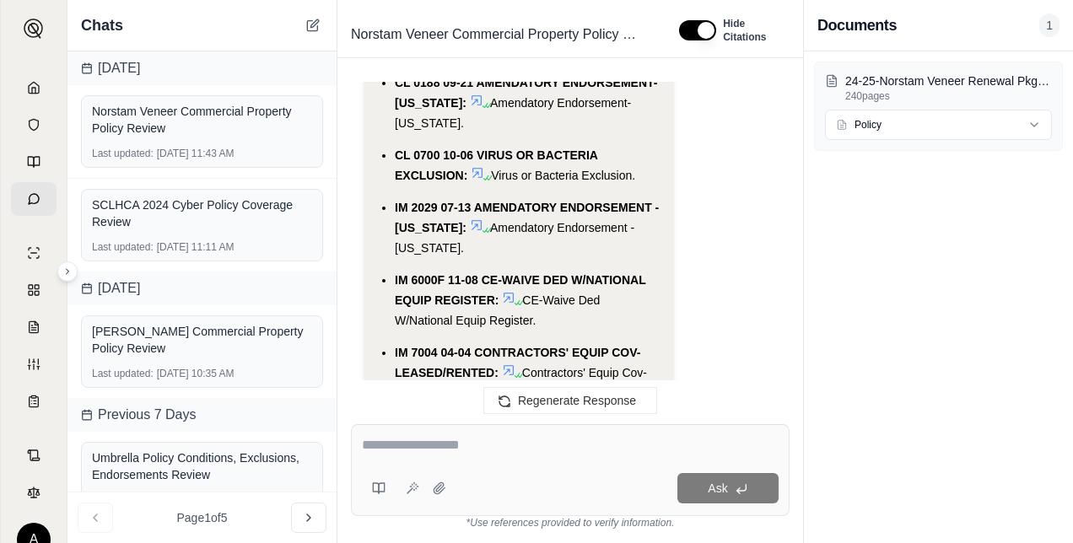
scroll to position [12152, 0]
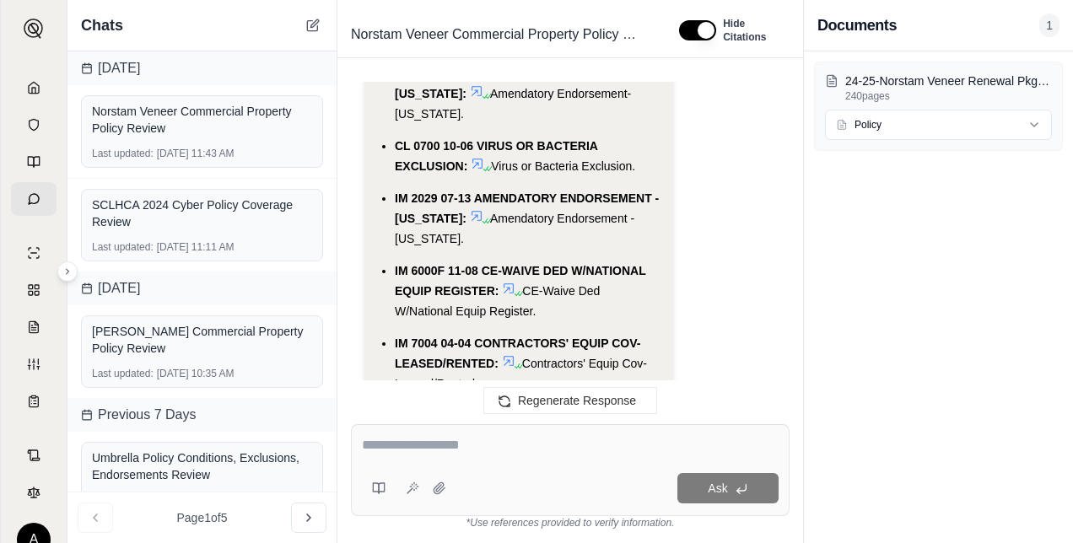
drag, startPoint x: 530, startPoint y: 314, endPoint x: 343, endPoint y: 343, distance: 189.5
click at [343, 343] on div "Okay, I will analyze the provided insurance policy focusing on the Commercial P…" at bounding box center [570, 239] width 466 height 343
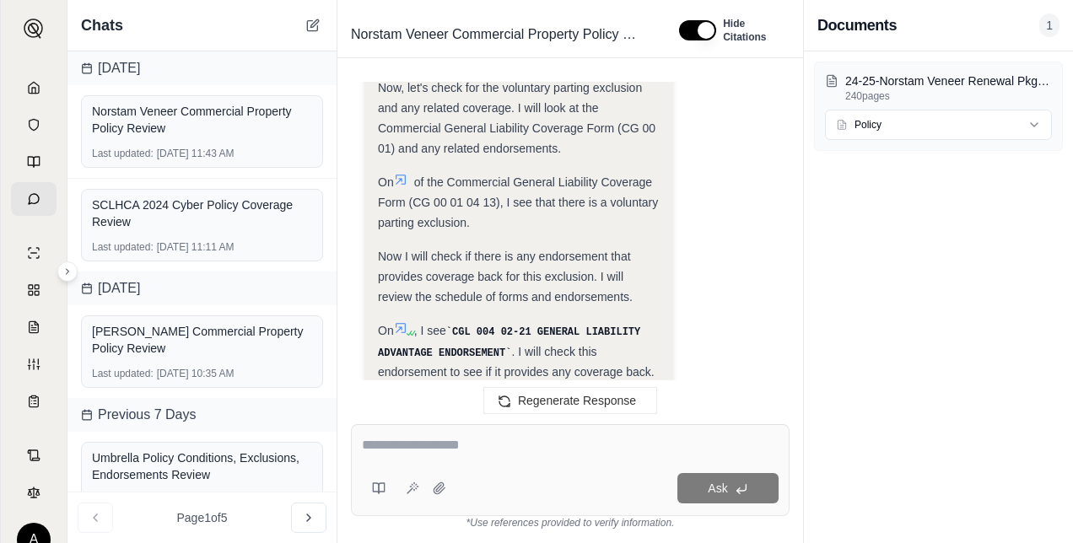
scroll to position [2730, 0]
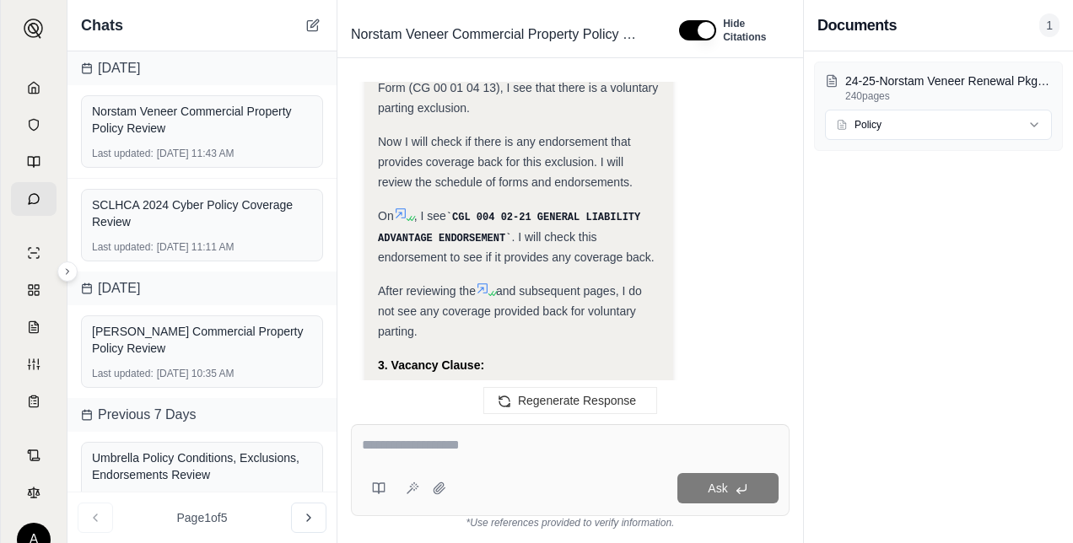
click at [445, 465] on div "Ask" at bounding box center [570, 470] width 439 height 92
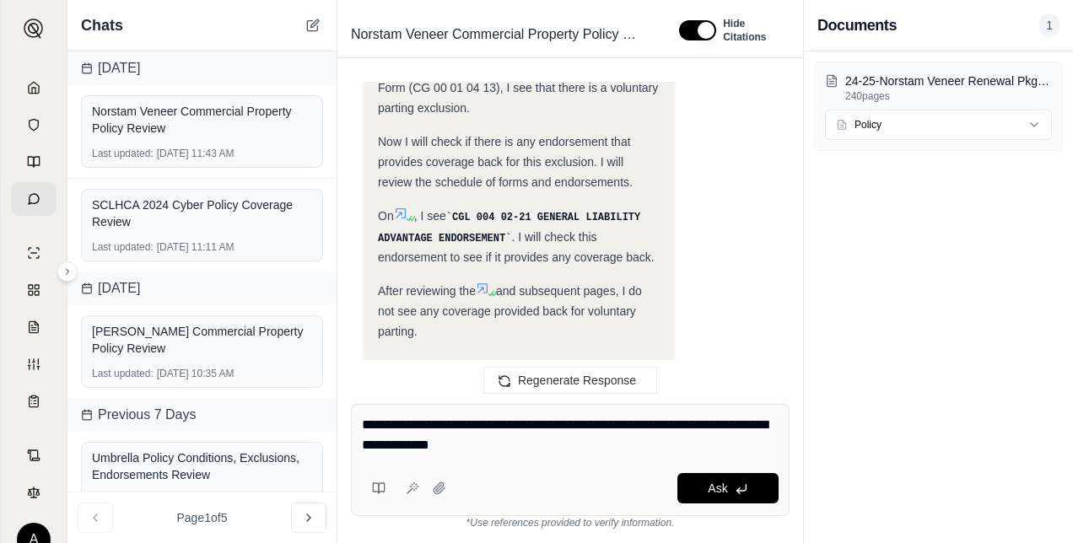
click at [358, 449] on div "**********" at bounding box center [570, 460] width 439 height 112
click at [570, 454] on textarea "**********" at bounding box center [571, 435] width 418 height 40
type textarea "**********"
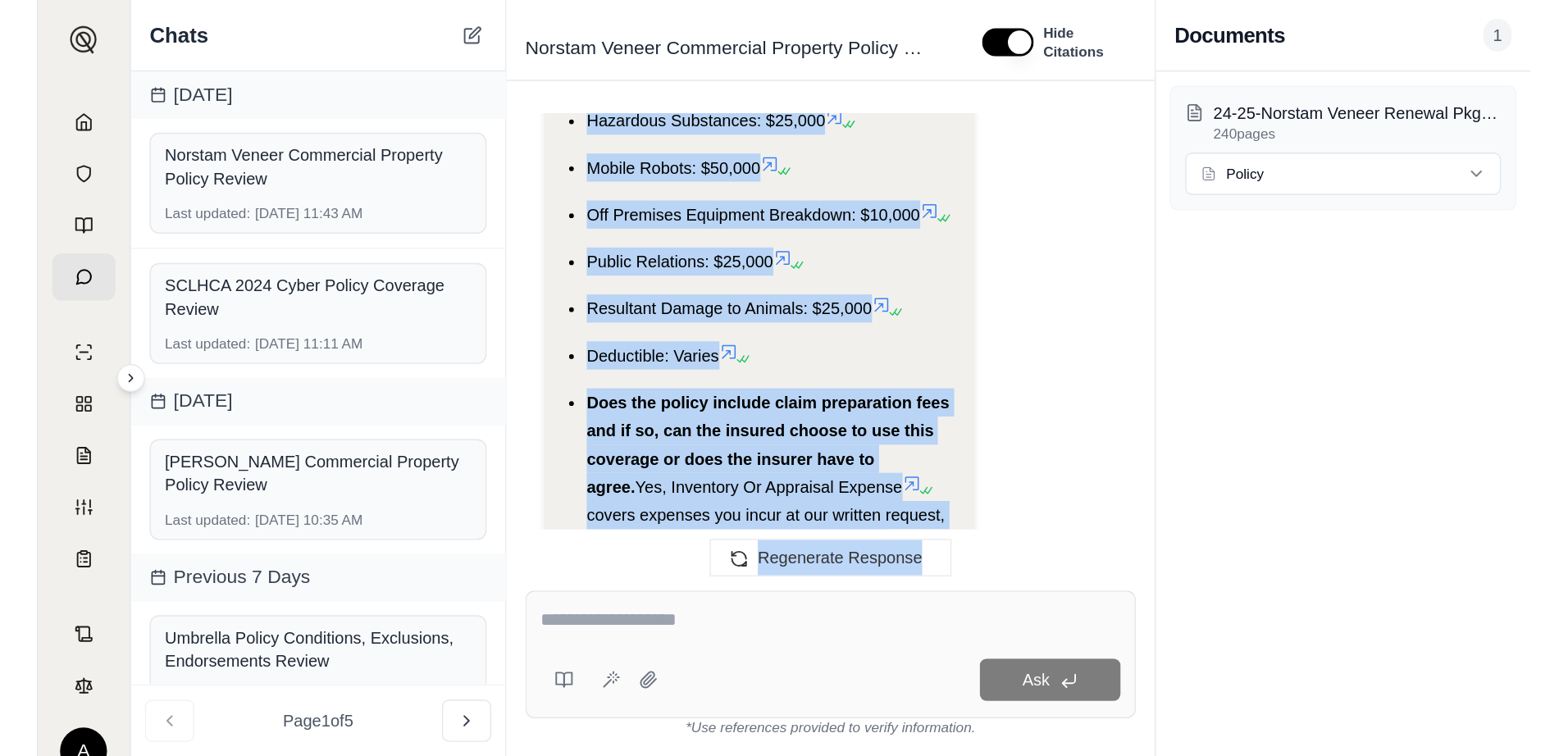
scroll to position [16737, 0]
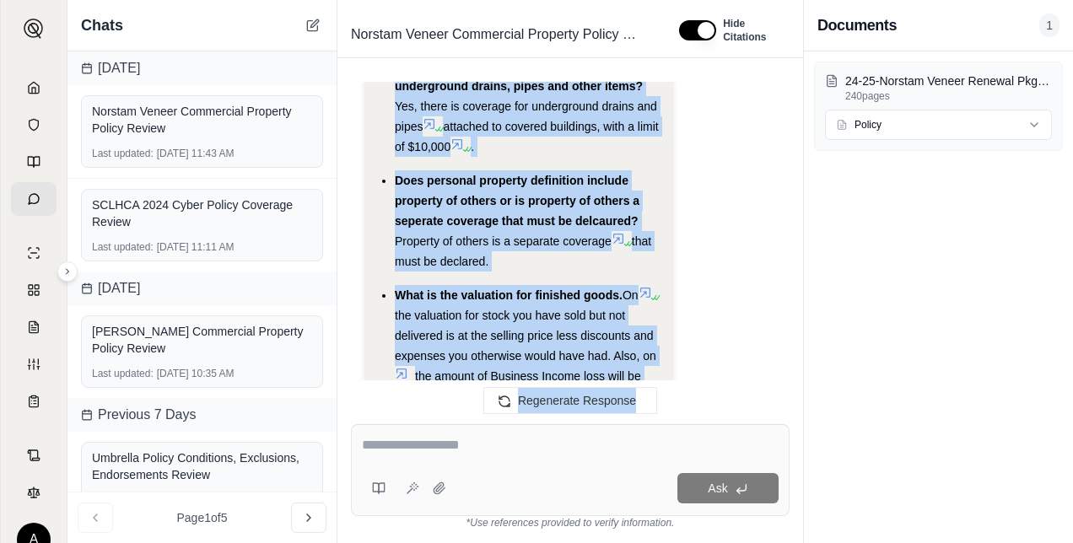
drag, startPoint x: 397, startPoint y: 216, endPoint x: 499, endPoint y: 282, distance: 122.2
copy ul "Do they have equipment breakdown coverage? Yes, they have equipment breakdown c…"
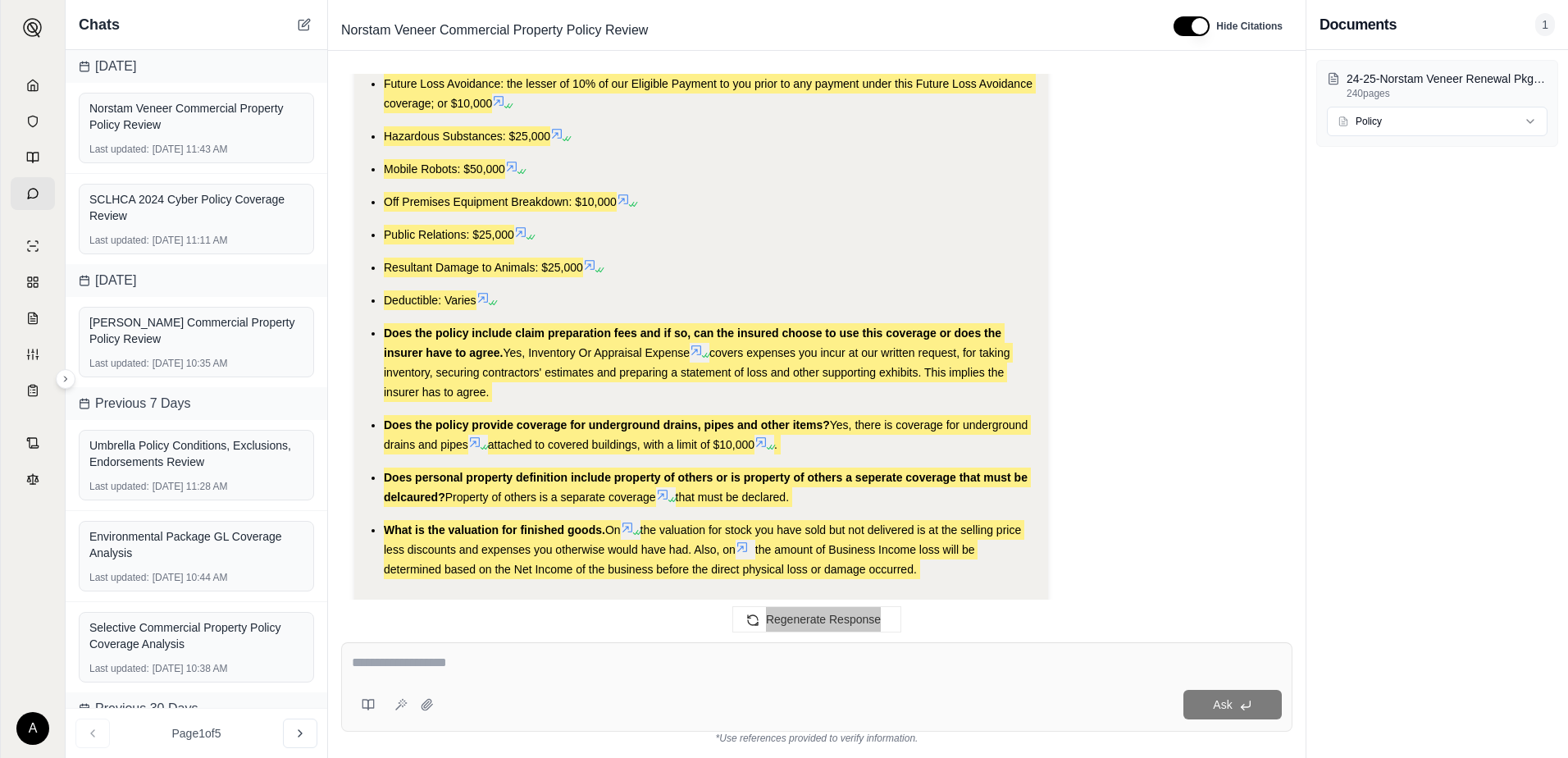
scroll to position [9973, 0]
